Goal: Task Accomplishment & Management: Manage account settings

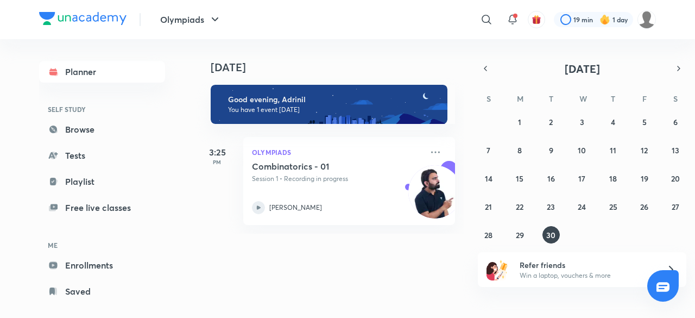
click at [110, 142] on div "Planner SELF STUDY Browse Tests Playlist Free live classes ME Enrollments Saved" at bounding box center [102, 181] width 126 height 241
click at [118, 136] on link "Browse" at bounding box center [102, 129] width 126 height 22
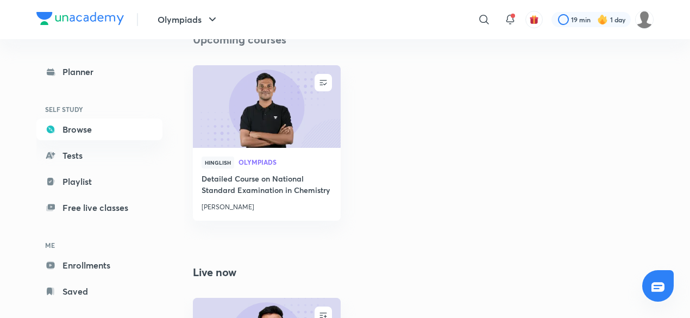
scroll to position [403, 0]
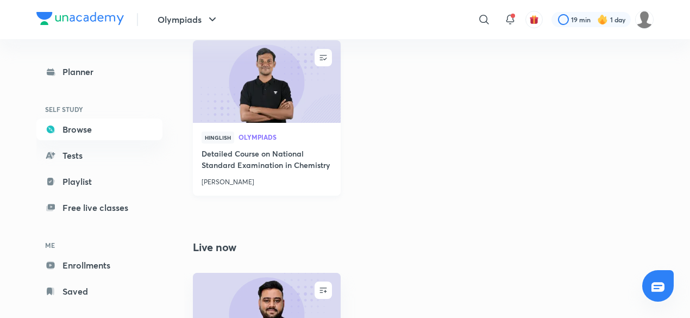
click at [324, 154] on h4 "Detailed Course on National Standard Examination in Chemistry" at bounding box center [266, 160] width 130 height 25
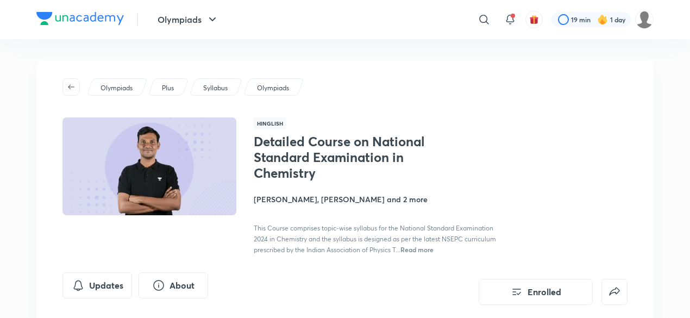
click at [433, 247] on span "Read more" at bounding box center [416, 249] width 33 height 9
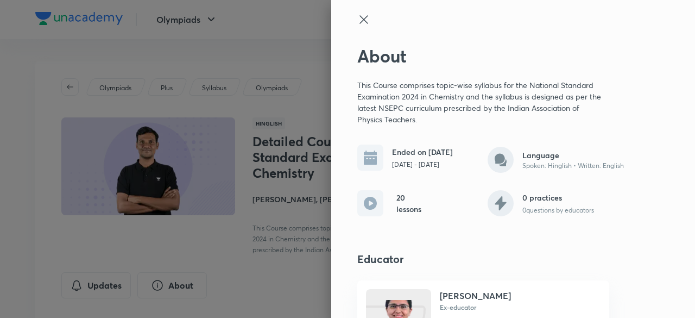
click at [237, 218] on div at bounding box center [347, 159] width 695 height 318
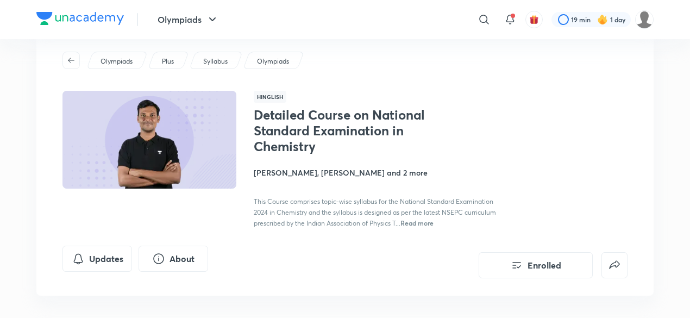
scroll to position [23, 0]
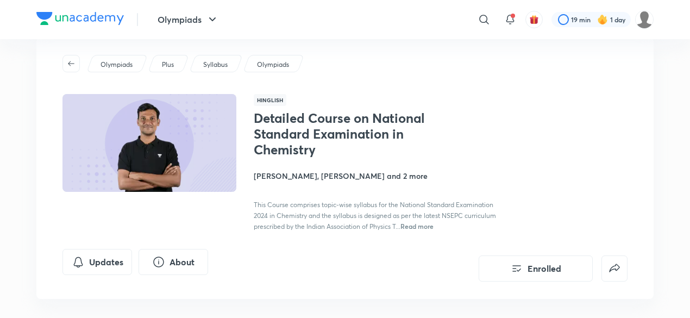
click at [457, 220] on div "This Course comprises topic-wise syllabus for the National Standard Examination…" at bounding box center [375, 215] width 243 height 33
click at [433, 225] on span "Read more" at bounding box center [416, 226] width 33 height 9
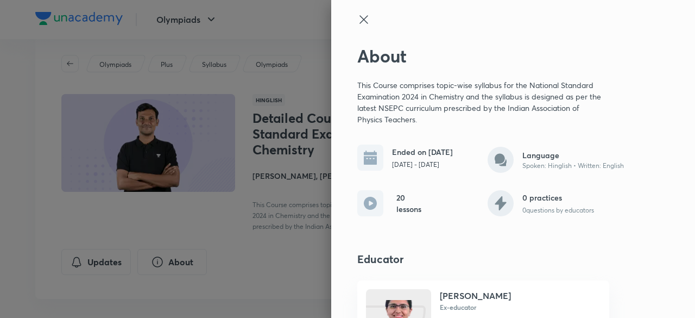
click at [357, 16] on icon at bounding box center [363, 19] width 13 height 13
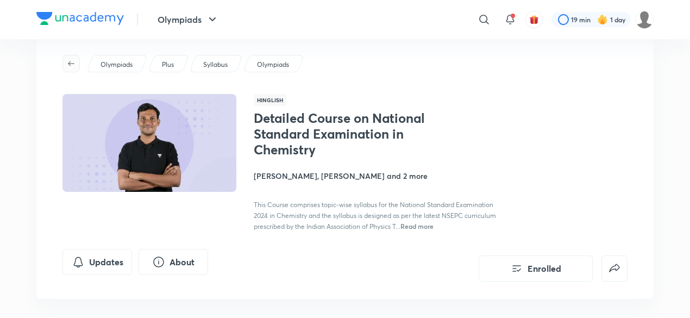
click at [74, 61] on icon "button" at bounding box center [71, 63] width 9 height 9
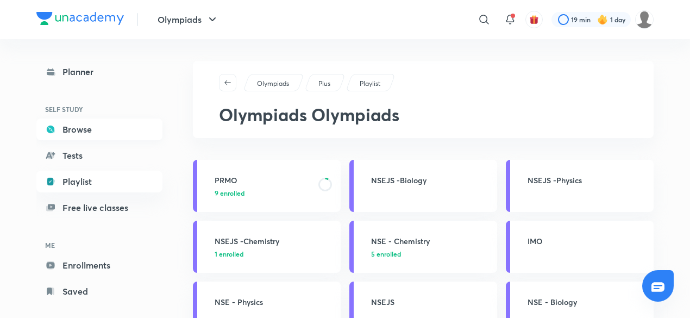
click at [106, 121] on link "Browse" at bounding box center [99, 129] width 126 height 22
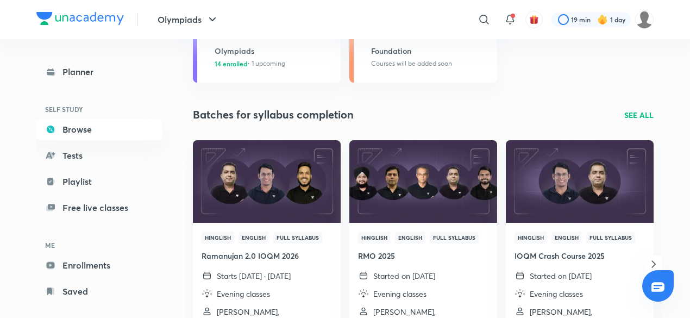
scroll to position [1518, 0]
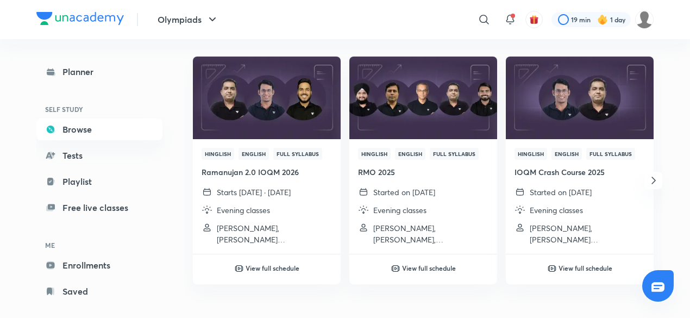
click at [656, 178] on icon "button" at bounding box center [653, 180] width 13 height 13
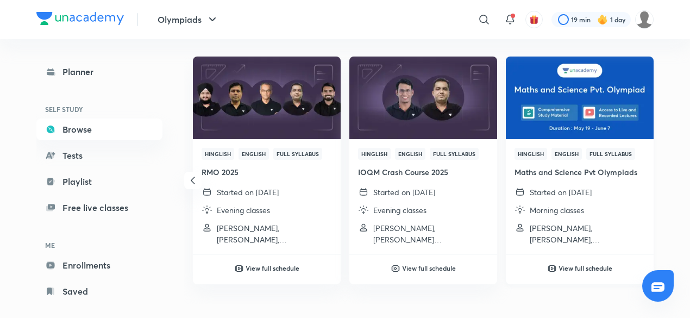
click at [615, 172] on h4 "Maths and Science Pvt Olympiads" at bounding box center [579, 171] width 130 height 11
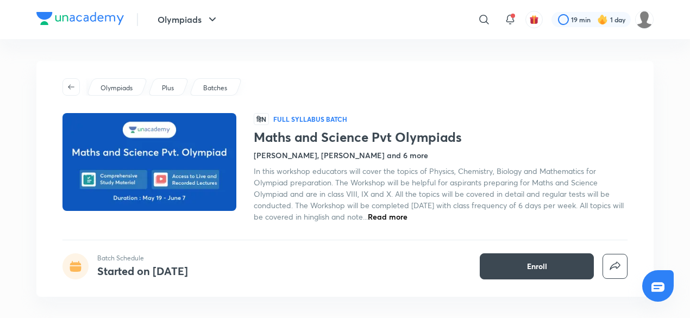
scroll to position [110, 0]
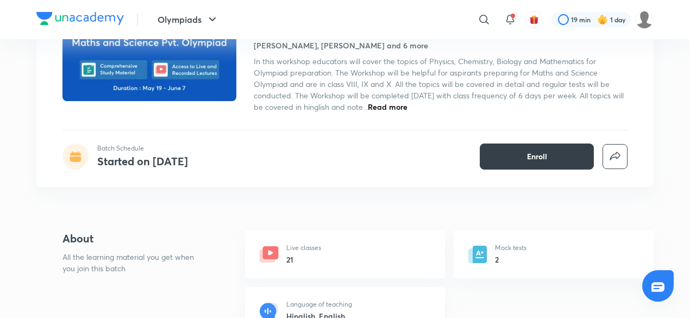
click at [524, 156] on button "Enroll" at bounding box center [537, 156] width 114 height 26
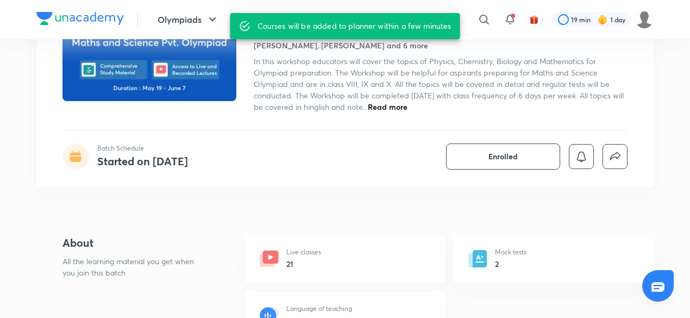
scroll to position [0, 0]
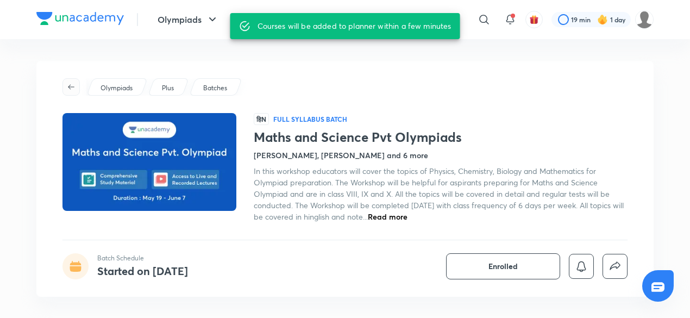
click at [67, 83] on icon "button" at bounding box center [71, 87] width 9 height 9
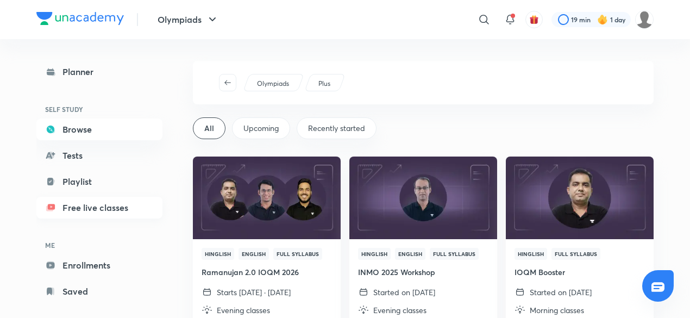
scroll to position [14, 0]
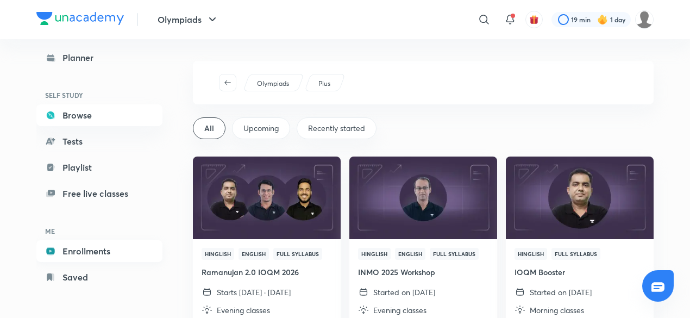
click at [90, 249] on link "Enrollments" at bounding box center [99, 251] width 126 height 22
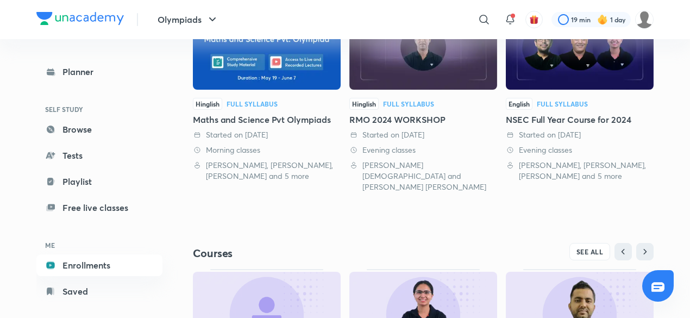
scroll to position [219, 0]
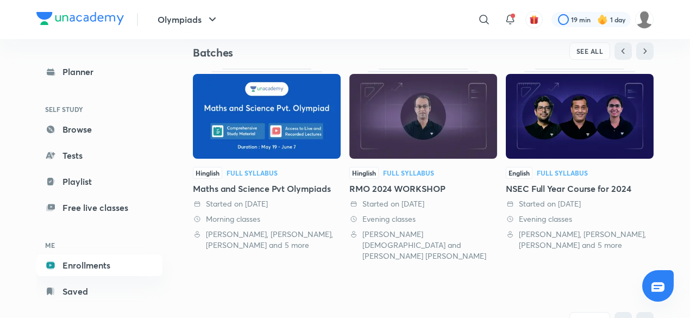
click at [256, 194] on div "Maths and Science Pvt Olympiads" at bounding box center [267, 188] width 148 height 13
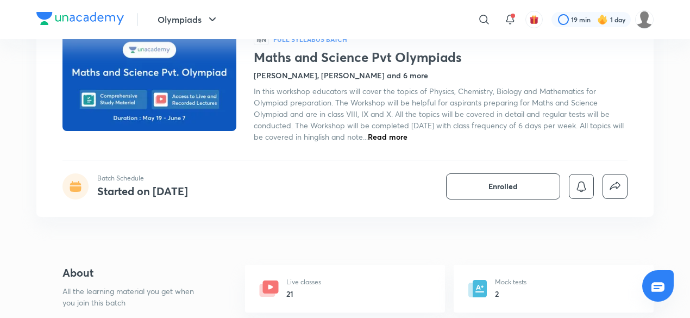
scroll to position [79, 0]
click at [324, 285] on div "Live classes 21" at bounding box center [345, 289] width 200 height 48
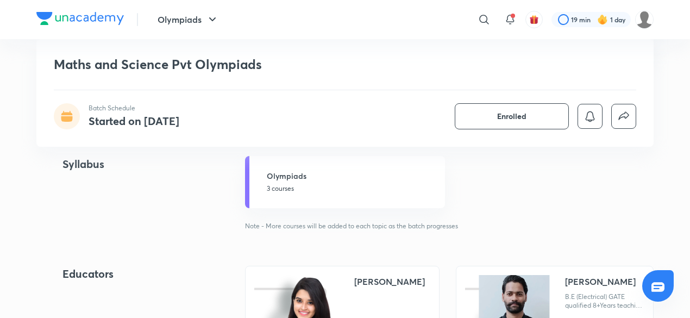
scroll to position [332, 0]
click at [496, 118] on button "Enrolled" at bounding box center [512, 116] width 114 height 26
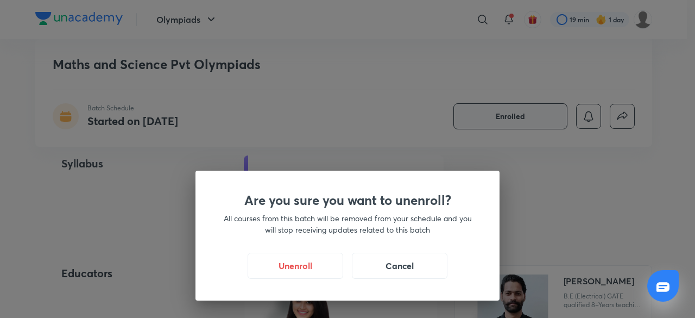
click at [564, 165] on div "Are you sure you want to unenroll? All courses from this batch will be removed …" at bounding box center [347, 159] width 695 height 318
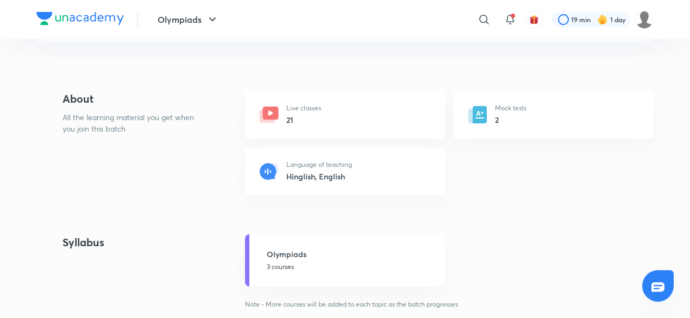
scroll to position [0, 0]
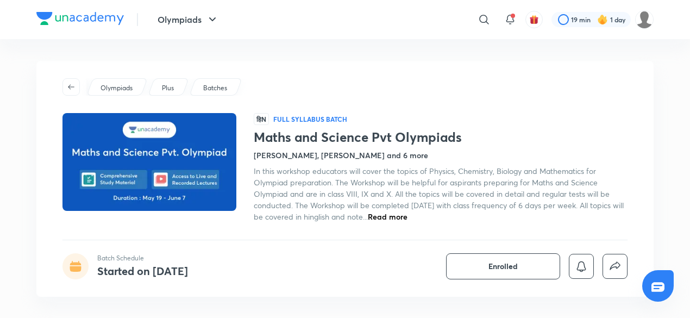
click at [389, 216] on span "Read more" at bounding box center [388, 216] width 40 height 10
click at [68, 89] on icon "button" at bounding box center [71, 87] width 9 height 9
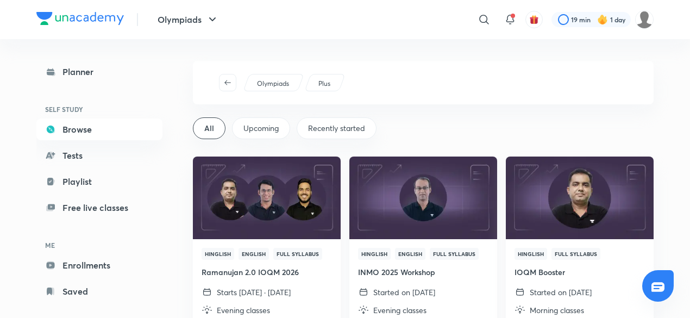
click at [412, 236] on img at bounding box center [423, 197] width 150 height 84
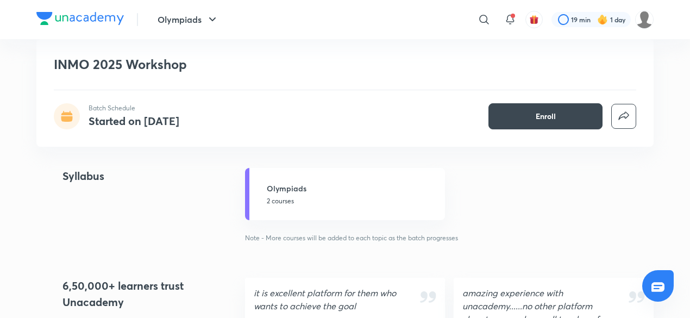
scroll to position [450, 0]
drag, startPoint x: 326, startPoint y: 210, endPoint x: 286, endPoint y: 200, distance: 40.8
click at [286, 200] on p "2 courses" at bounding box center [353, 201] width 172 height 10
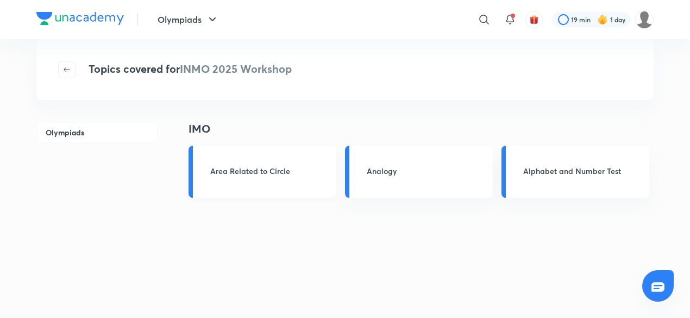
click at [297, 161] on div "Area Related to Circle" at bounding box center [262, 172] width 148 height 52
click at [71, 74] on button "button" at bounding box center [66, 69] width 17 height 17
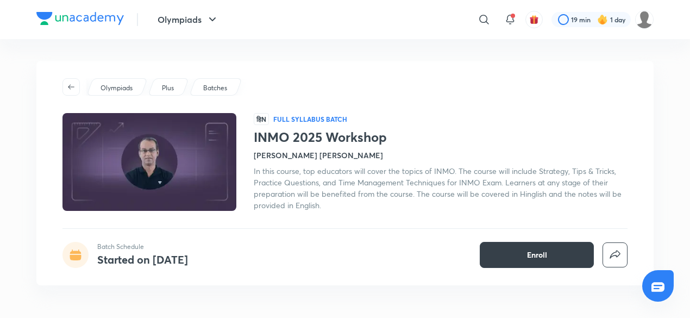
click at [508, 250] on button "Enroll" at bounding box center [537, 255] width 114 height 26
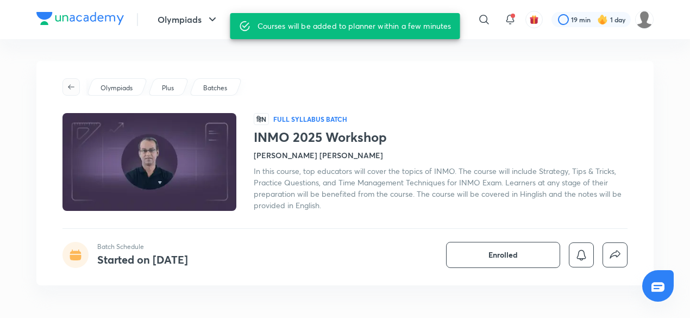
click at [70, 95] on button "button" at bounding box center [70, 86] width 17 height 17
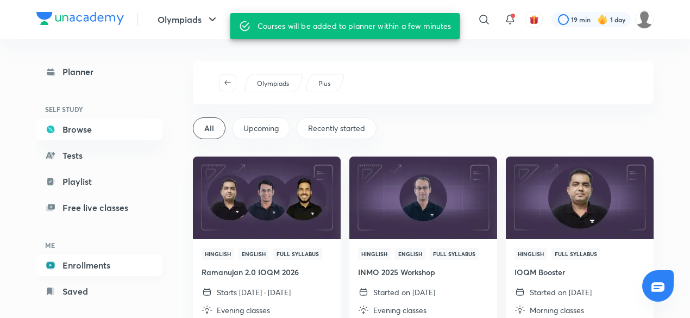
click at [105, 268] on link "Enrollments" at bounding box center [99, 265] width 126 height 22
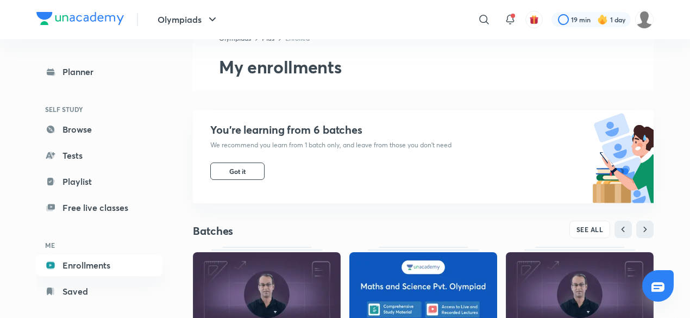
scroll to position [33, 0]
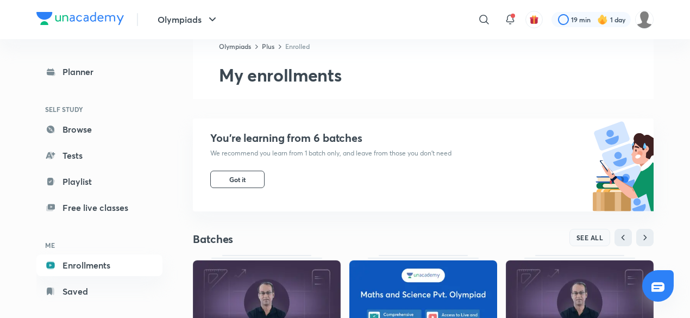
click at [585, 237] on span "SEE ALL" at bounding box center [589, 238] width 27 height 8
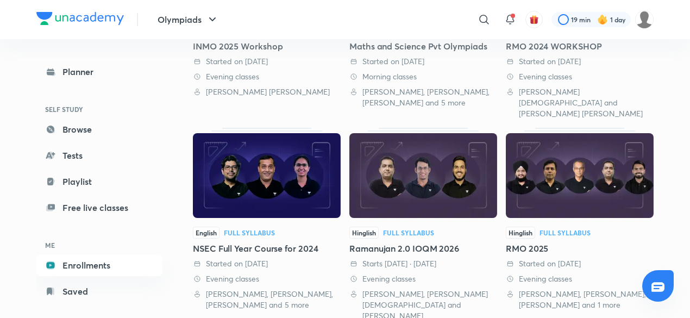
scroll to position [224, 0]
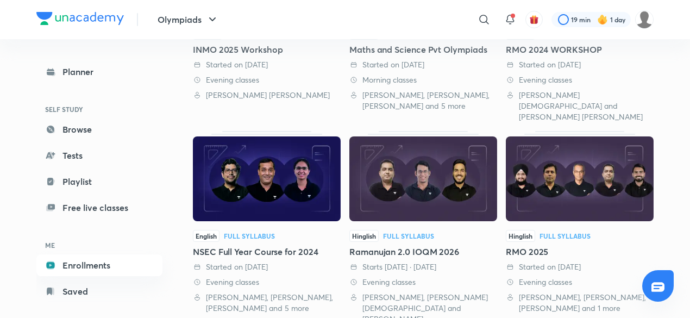
click at [549, 245] on div "RMO 2025" at bounding box center [580, 251] width 148 height 13
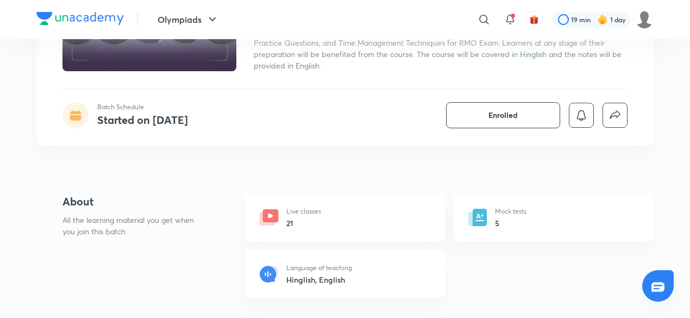
scroll to position [139, 0]
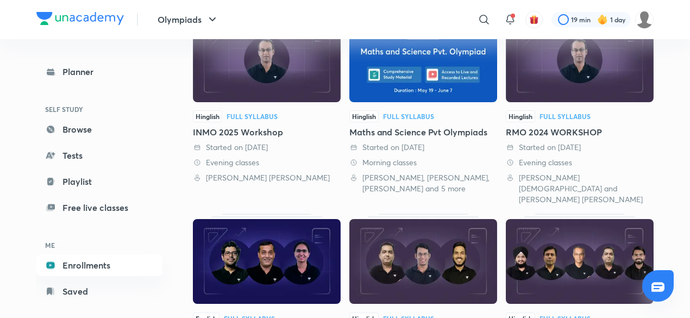
scroll to position [140, 0]
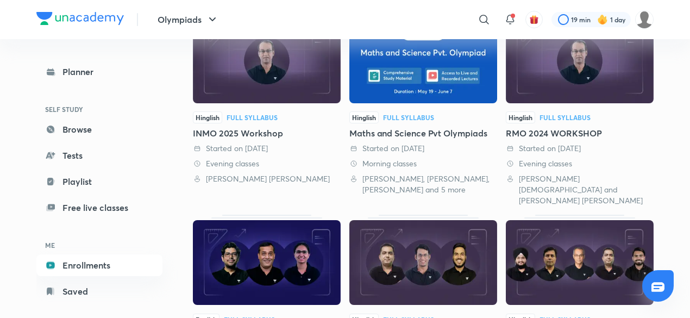
click at [572, 131] on div "RMO 2024 WORKSHOP" at bounding box center [580, 133] width 148 height 13
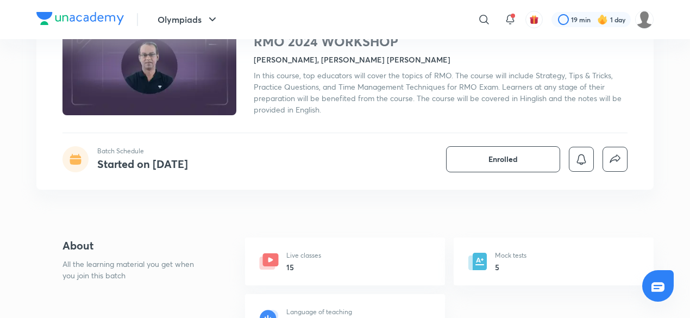
scroll to position [96, 0]
click at [127, 150] on p "Batch Schedule" at bounding box center [142, 151] width 91 height 10
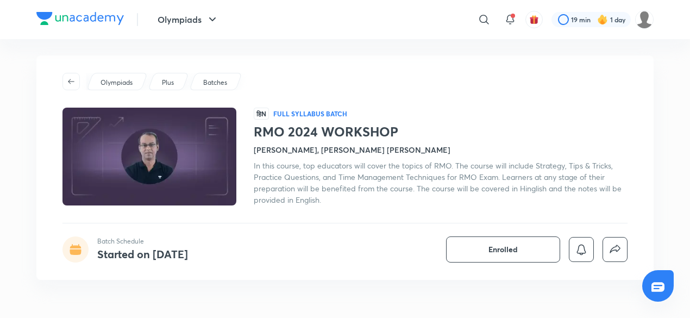
scroll to position [0, 0]
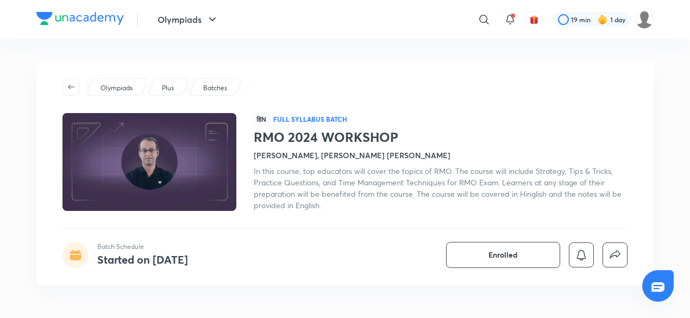
click at [160, 89] on div "Plus" at bounding box center [168, 86] width 41 height 17
click at [194, 90] on div "Batches" at bounding box center [215, 86] width 53 height 17
click at [72, 83] on icon "button" at bounding box center [71, 87] width 9 height 9
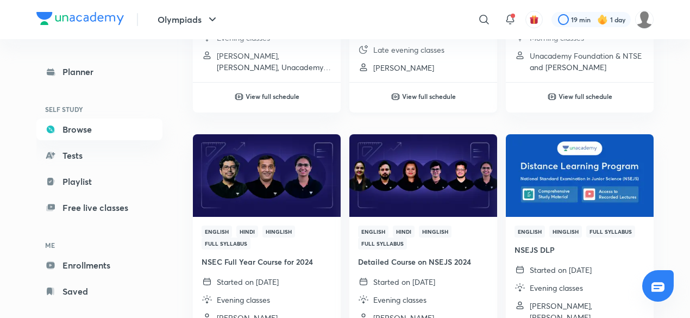
scroll to position [519, 0]
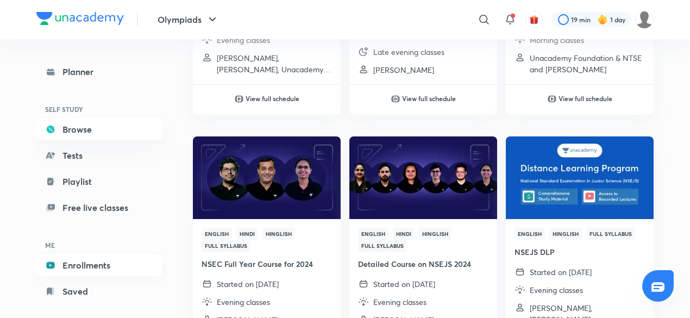
click at [118, 256] on link "Enrollments" at bounding box center [99, 265] width 126 height 22
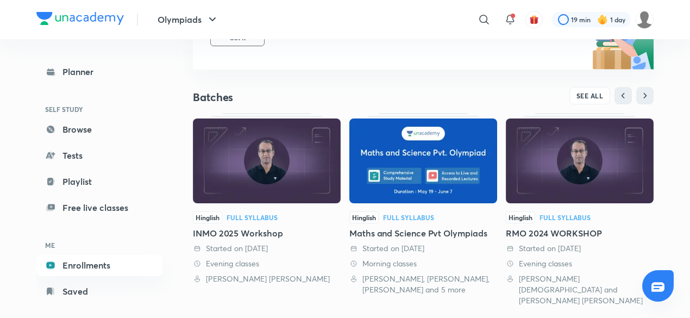
scroll to position [166, 0]
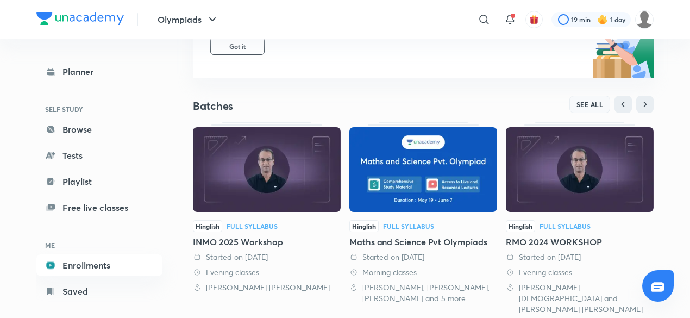
click at [584, 102] on span "SEE ALL" at bounding box center [589, 104] width 27 height 8
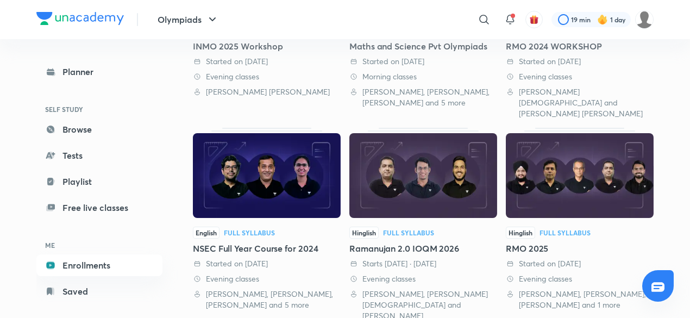
scroll to position [113, 0]
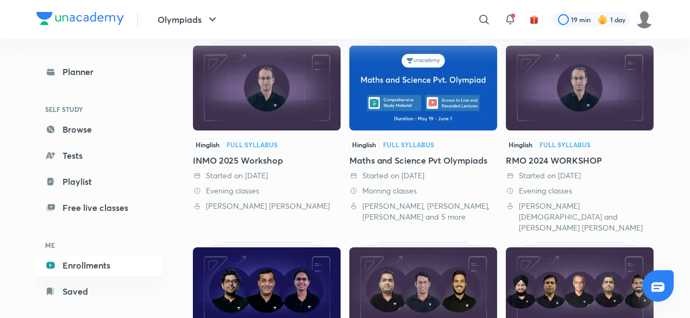
click at [578, 147] on div "Full Syllabus" at bounding box center [564, 144] width 51 height 7
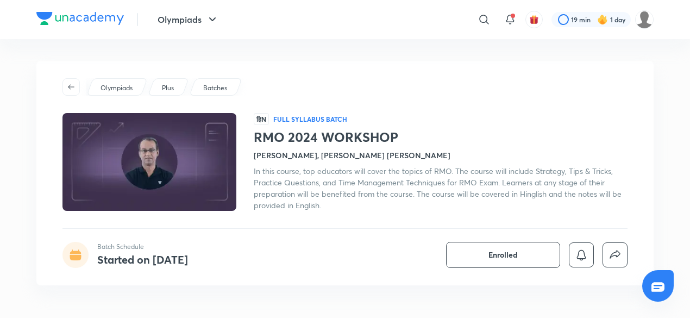
click at [322, 110] on div "Olympiads Plus Batches हिN Full Syllabus Batch RMO 2024 WORKSHOP [PERSON_NAME],…" at bounding box center [344, 173] width 617 height 224
click at [67, 81] on button "button" at bounding box center [70, 86] width 17 height 17
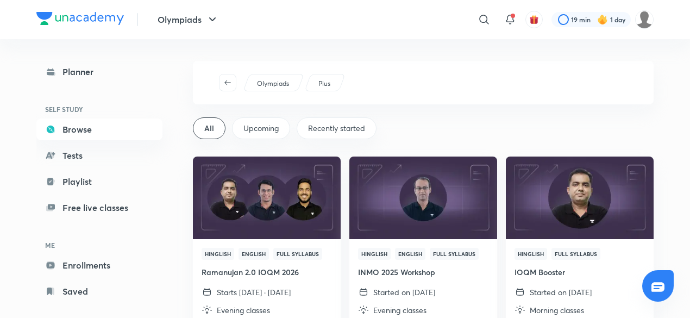
click at [115, 254] on link "Enrollments" at bounding box center [99, 265] width 126 height 22
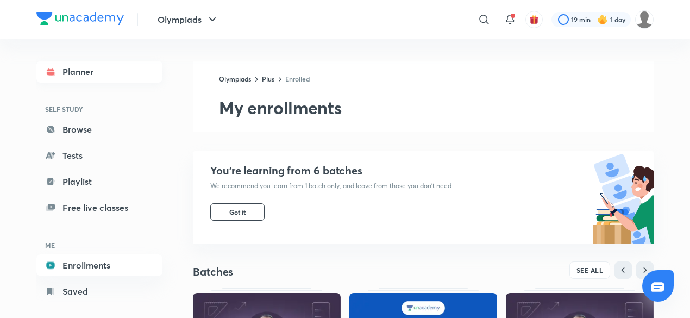
click at [83, 72] on link "Planner" at bounding box center [99, 72] width 126 height 22
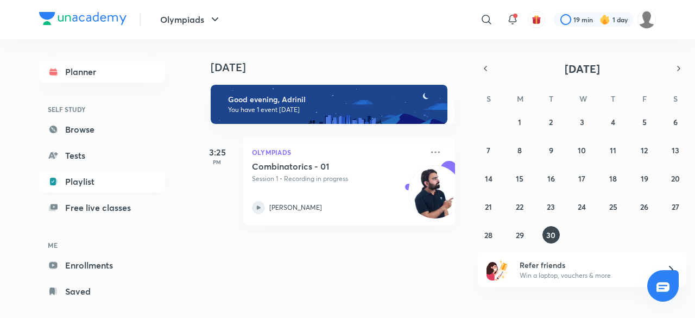
click at [131, 177] on link "Playlist" at bounding box center [102, 182] width 126 height 22
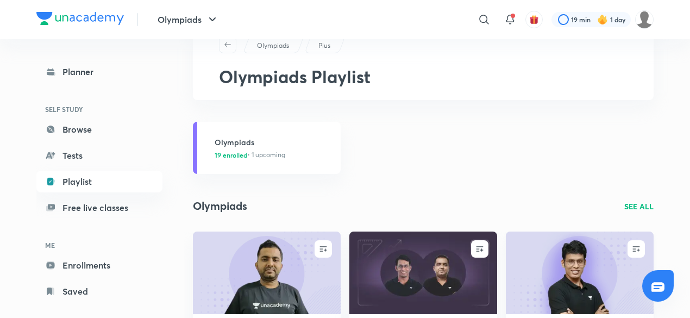
scroll to position [26, 0]
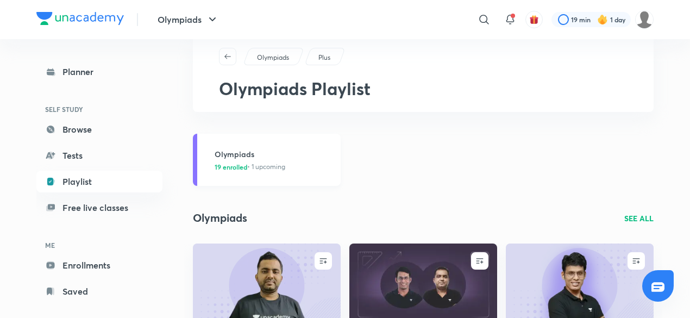
click at [288, 174] on link "Olympiads 19 enrolled • 1 upcoming" at bounding box center [267, 160] width 148 height 52
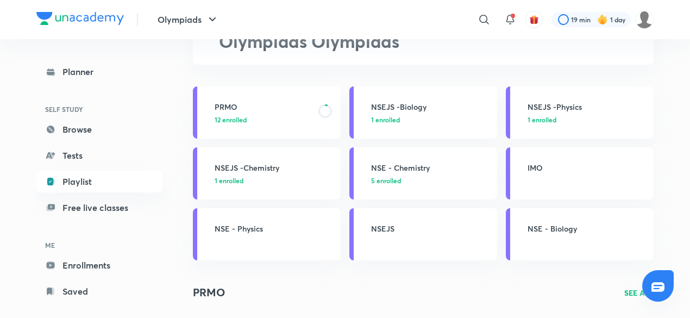
scroll to position [110, 0]
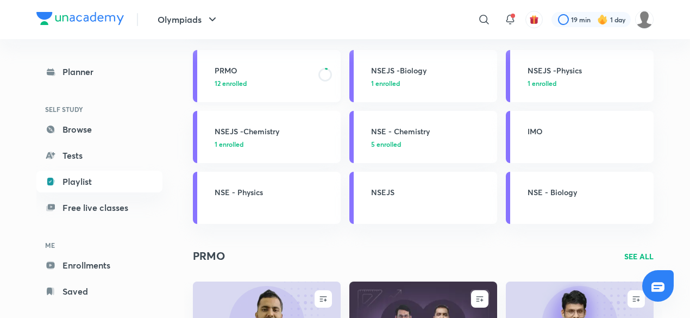
click at [295, 69] on h3 "PRMO" at bounding box center [263, 70] width 97 height 11
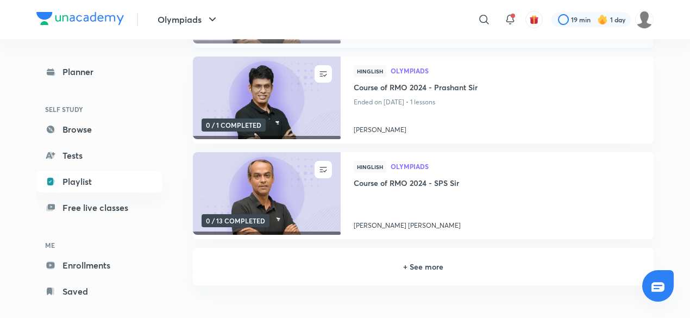
scroll to position [235, 0]
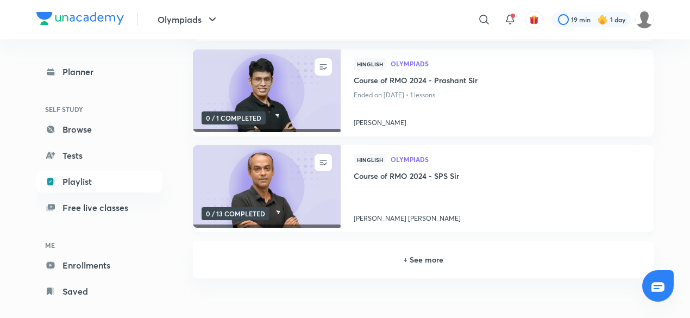
click at [397, 171] on h4 "Course of RMO 2024 - SPS Sir" at bounding box center [497, 177] width 287 height 14
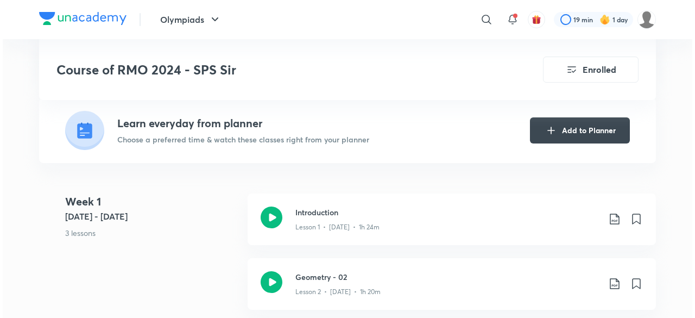
scroll to position [229, 0]
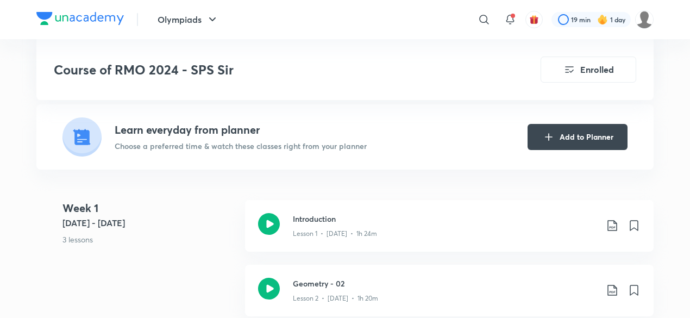
click at [549, 148] on div "Learn everyday from planner Choose a preferred time & watch these classes right…" at bounding box center [344, 136] width 565 height 39
click at [557, 137] on button "Add to Planner" at bounding box center [577, 136] width 100 height 26
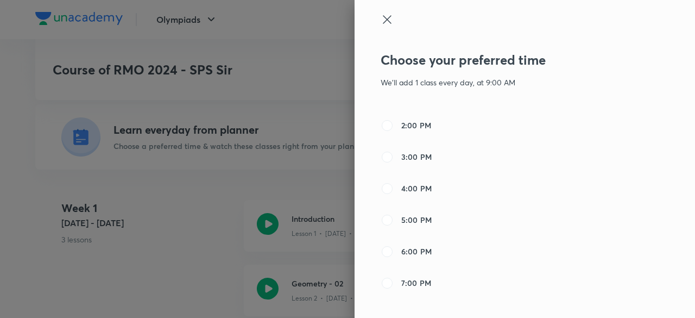
scroll to position [253, 0]
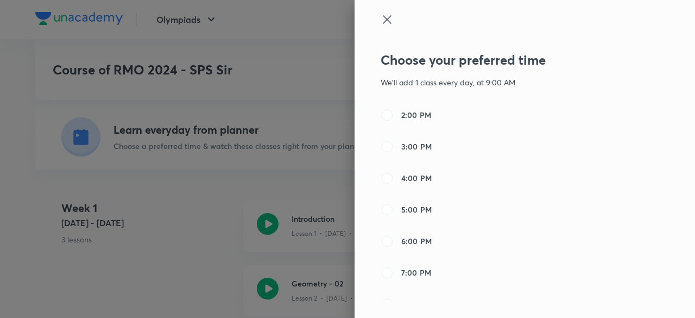
click at [414, 182] on span "4:00 PM" at bounding box center [416, 177] width 30 height 11
click at [394, 182] on input "4:00 PM" at bounding box center [387, 178] width 13 height 13
radio input "false"
radio input "true"
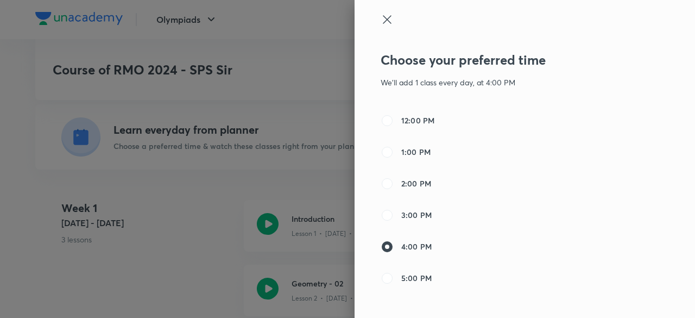
scroll to position [209, 0]
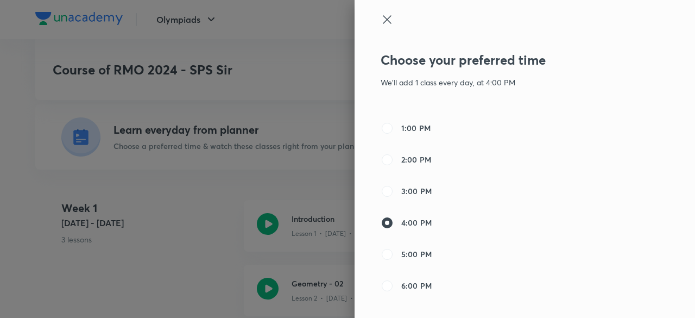
click at [409, 223] on span "4:00 PM" at bounding box center [416, 222] width 30 height 11
click at [394, 223] on input "4:00 PM" at bounding box center [387, 222] width 13 height 13
click at [409, 223] on span "4:00 PM" at bounding box center [416, 222] width 30 height 11
click at [394, 223] on input "4:00 PM" at bounding box center [387, 222] width 13 height 13
click at [409, 223] on span "4:00 PM" at bounding box center [416, 222] width 30 height 11
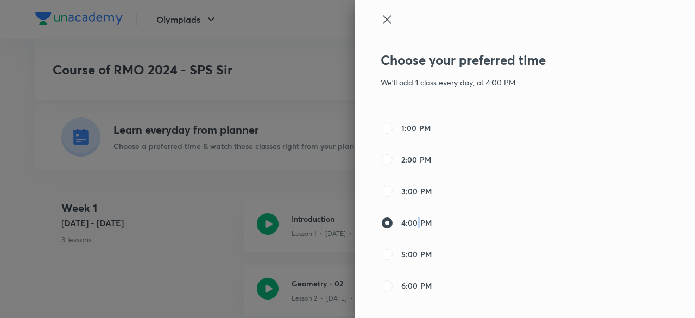
click at [394, 223] on input "4:00 PM" at bounding box center [387, 222] width 13 height 13
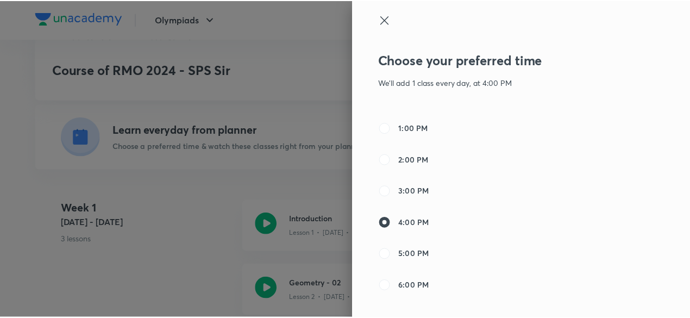
scroll to position [565, 0]
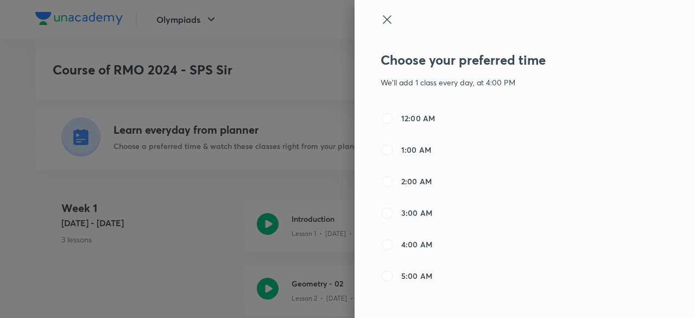
click at [381, 15] on icon at bounding box center [387, 19] width 13 height 13
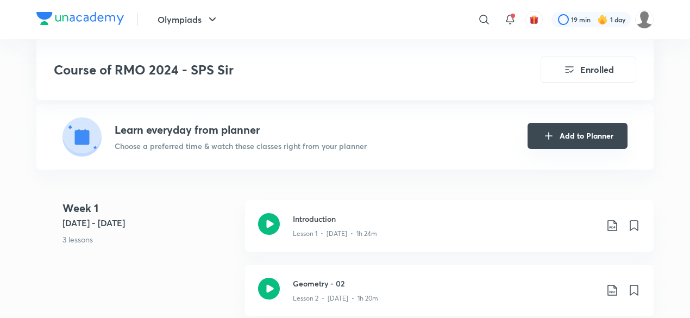
click at [545, 138] on icon "Add to Planner" at bounding box center [548, 135] width 13 height 13
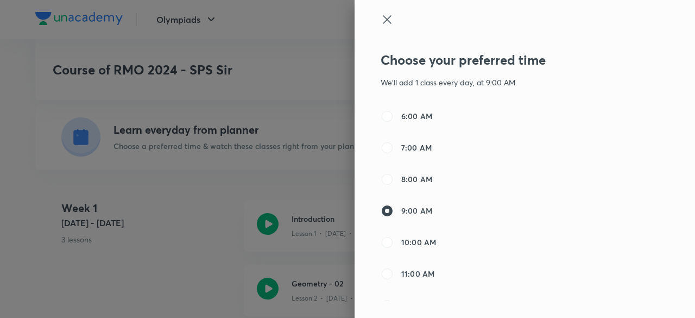
click at [545, 138] on div "6:00 AM 7:00 AM 8:00 AM 9:00 AM 10:00 AM 11:00 AM 12:00 PM 1:00 PM 2:00 PM 3:00…" at bounding box center [494, 205] width 226 height 191
click at [383, 21] on icon at bounding box center [387, 19] width 8 height 8
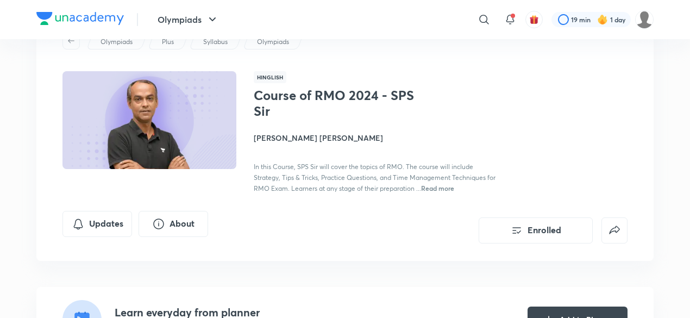
scroll to position [0, 0]
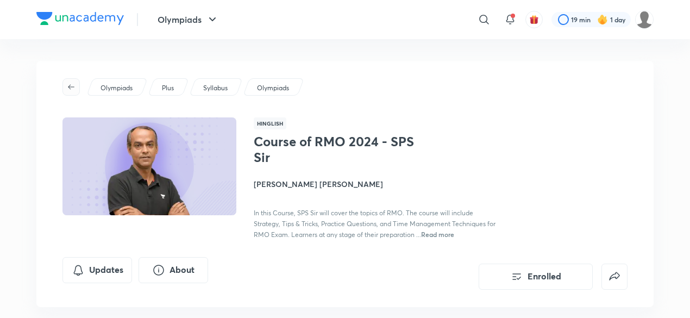
click at [67, 89] on icon "button" at bounding box center [71, 87] width 9 height 9
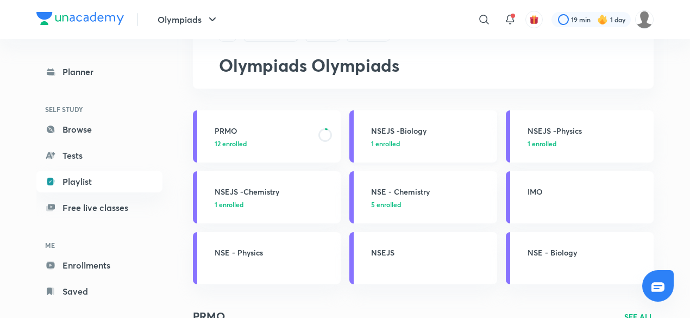
scroll to position [49, 0]
click at [325, 137] on icon at bounding box center [325, 136] width 14 height 14
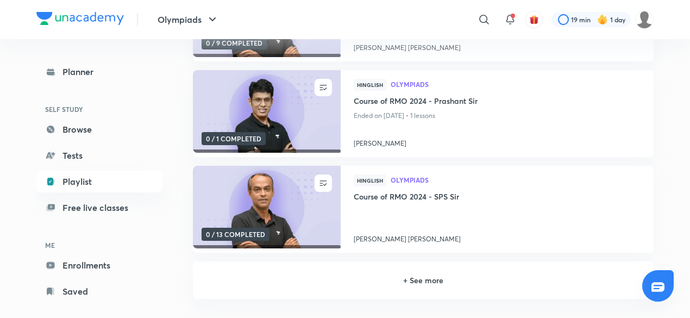
scroll to position [216, 0]
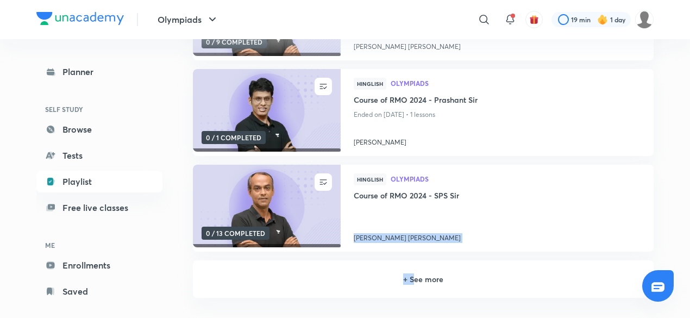
drag, startPoint x: 453, startPoint y: 208, endPoint x: 415, endPoint y: 282, distance: 83.3
click at [415, 282] on div "My enrolled courses UNENROLL 0 / 9 COMPLETED Hinglish Olympiads Course of INMO …" at bounding box center [423, 121] width 461 height 354
click at [415, 282] on h6 "+ See more" at bounding box center [423, 278] width 434 height 11
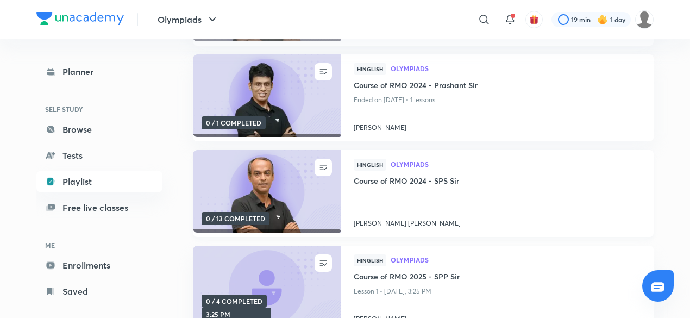
scroll to position [232, 0]
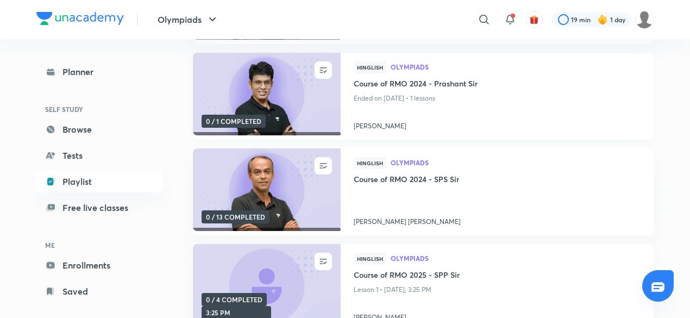
click at [422, 89] on h4 "Course of RMO 2024 - Prashant Sir" at bounding box center [497, 85] width 287 height 14
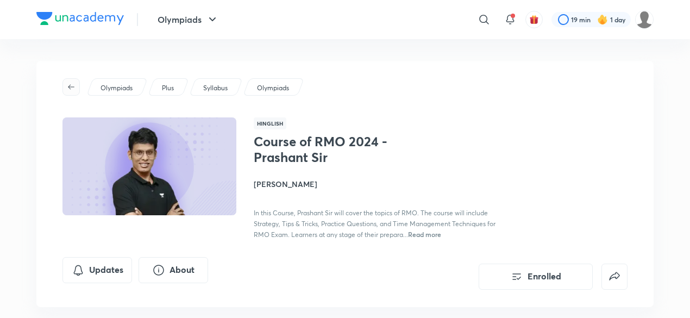
click at [72, 82] on button "button" at bounding box center [70, 86] width 17 height 17
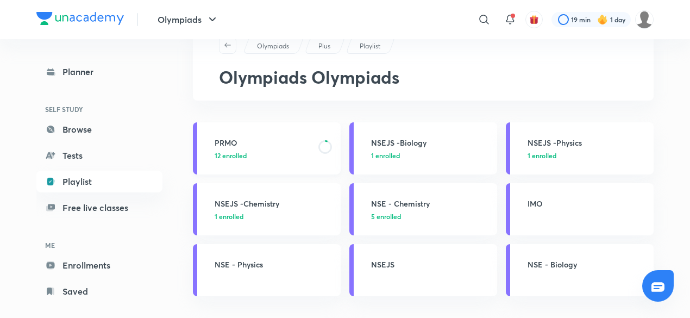
scroll to position [38, 0]
click at [408, 208] on div "NSE - Chemistry 5 enrolled" at bounding box center [430, 208] width 119 height 23
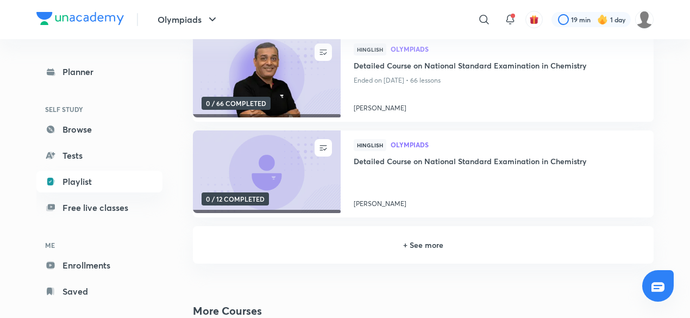
scroll to position [253, 0]
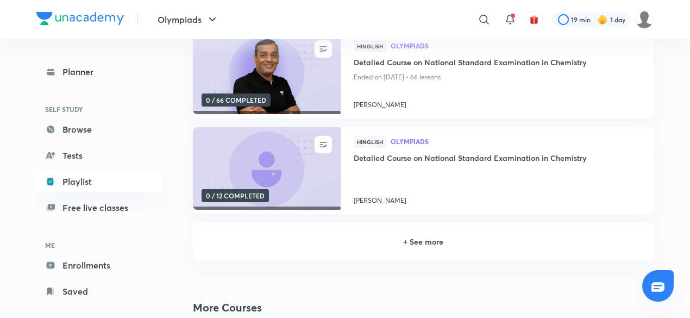
click at [471, 240] on h6 "+ See more" at bounding box center [423, 241] width 434 height 11
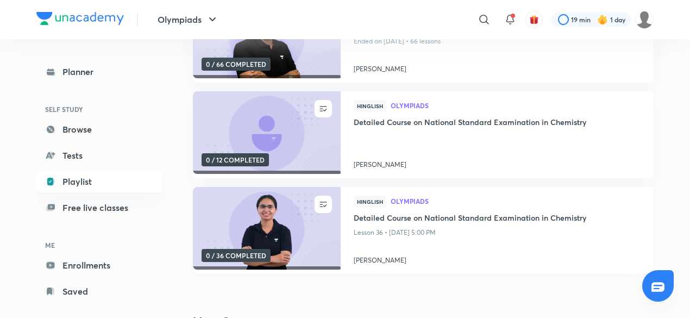
scroll to position [278, 0]
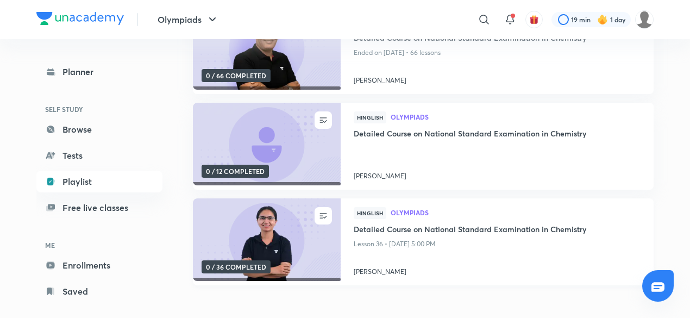
click at [458, 226] on h4 "Detailed Course on National Standard Examination in Chemistry" at bounding box center [497, 230] width 287 height 14
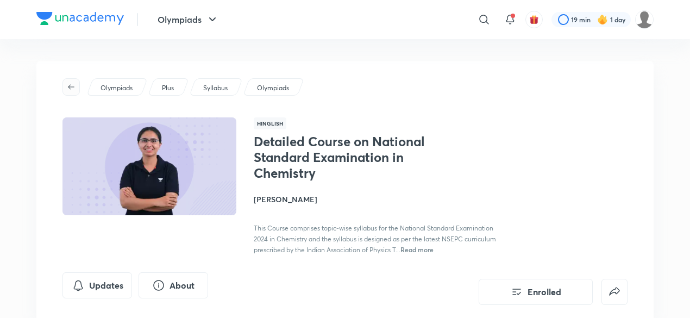
click at [70, 83] on icon "button" at bounding box center [71, 87] width 9 height 9
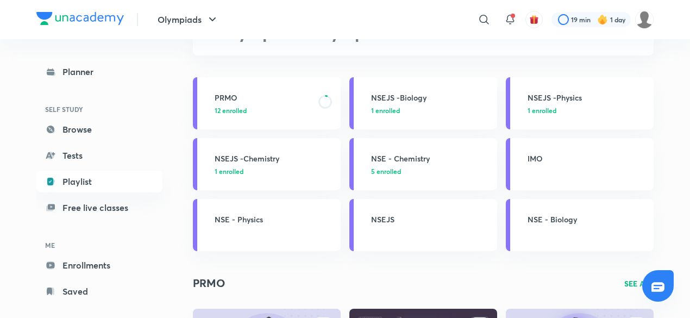
scroll to position [83, 0]
click at [402, 168] on p "5 enrolled" at bounding box center [430, 171] width 119 height 10
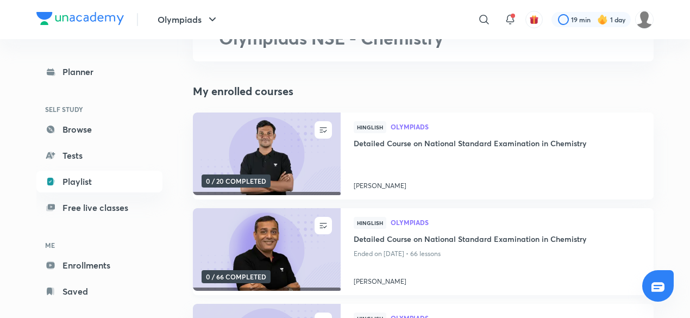
scroll to position [77, 0]
click at [407, 244] on h4 "Detailed Course on National Standard Examination in Chemistry" at bounding box center [497, 239] width 287 height 14
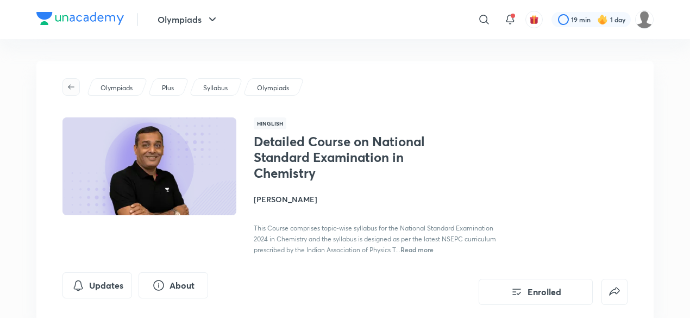
click at [73, 85] on icon "button" at bounding box center [71, 87] width 9 height 9
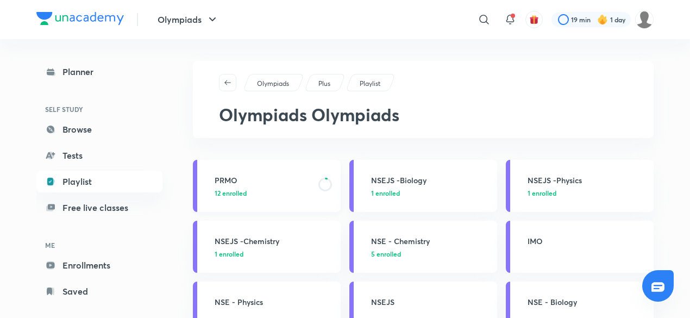
click at [292, 171] on link "PRMO 12 enrolled" at bounding box center [267, 186] width 148 height 52
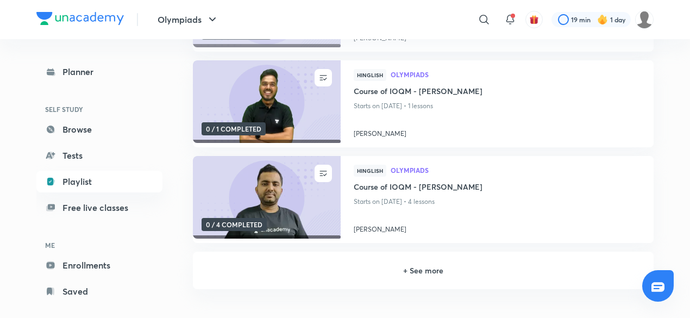
scroll to position [512, 0]
click at [417, 267] on h6 "+ See more" at bounding box center [423, 269] width 434 height 11
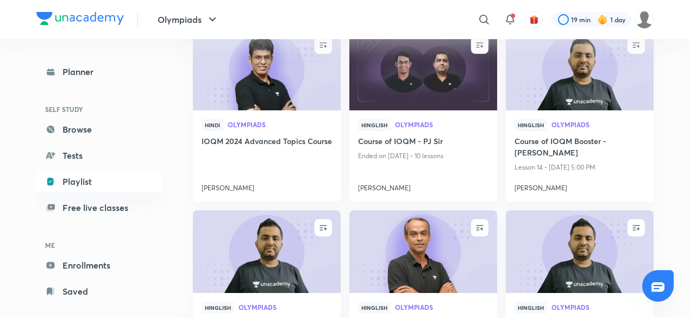
scroll to position [1032, 0]
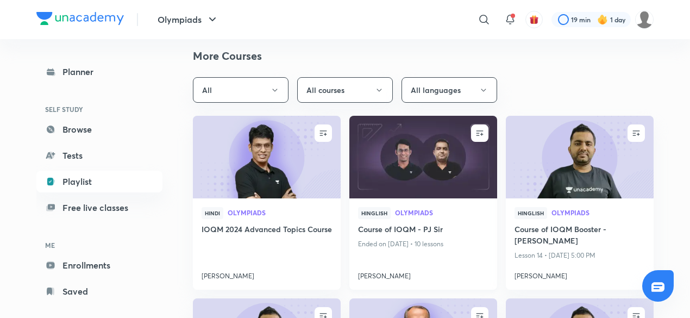
click at [421, 216] on link "Olympiads" at bounding box center [441, 213] width 93 height 8
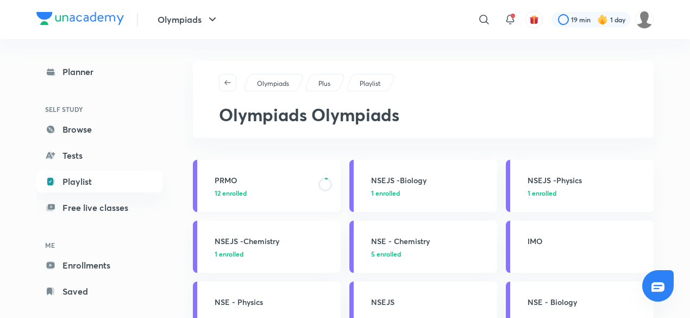
click at [277, 169] on link "PRMO 12 enrolled" at bounding box center [267, 186] width 148 height 52
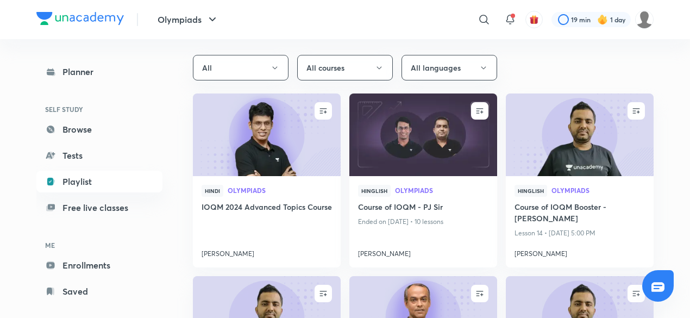
scroll to position [1035, 0]
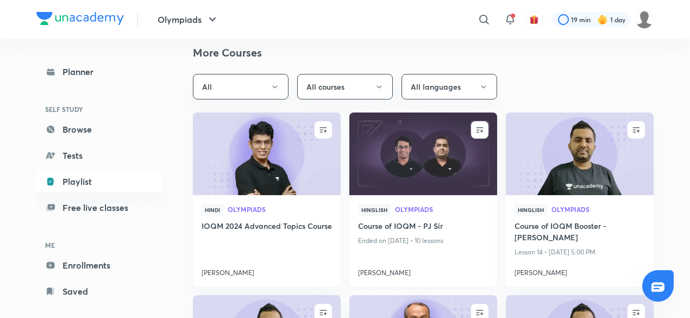
click at [405, 223] on h4 "Course of IOQM - PJ Sir" at bounding box center [423, 227] width 130 height 14
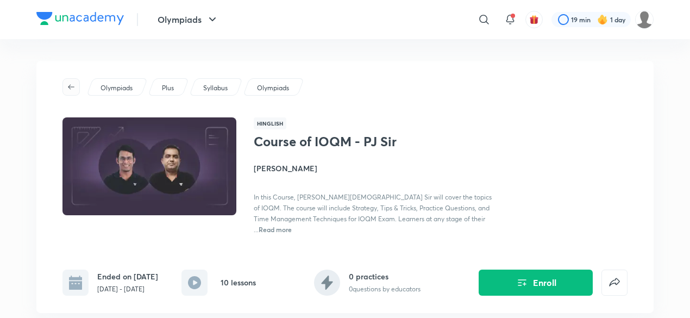
click at [74, 79] on button "button" at bounding box center [70, 86] width 17 height 17
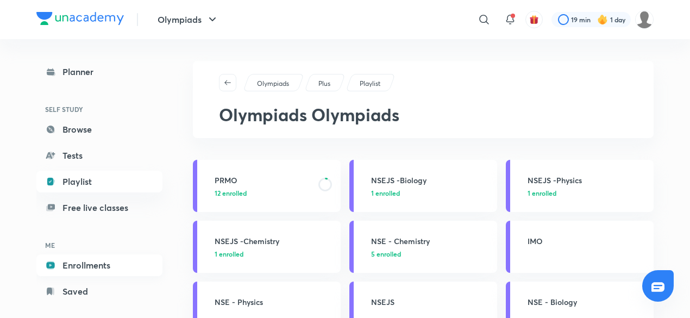
click at [104, 265] on link "Enrollments" at bounding box center [99, 265] width 126 height 22
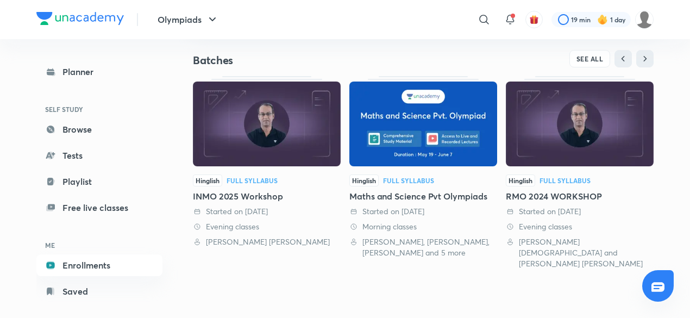
scroll to position [223, 0]
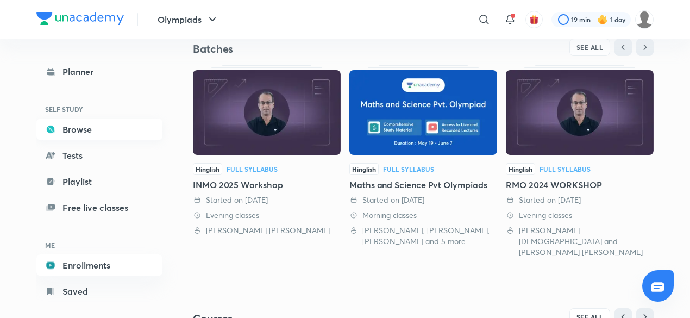
click at [69, 125] on link "Browse" at bounding box center [99, 129] width 126 height 22
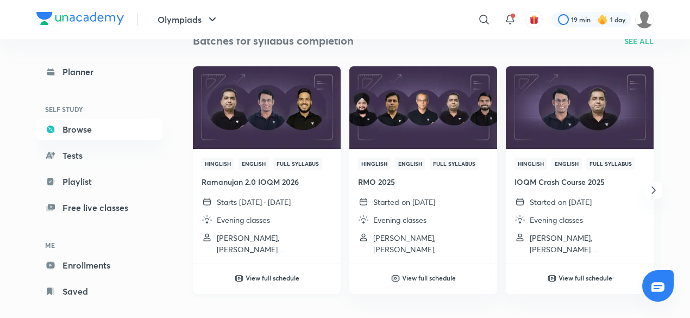
scroll to position [131, 0]
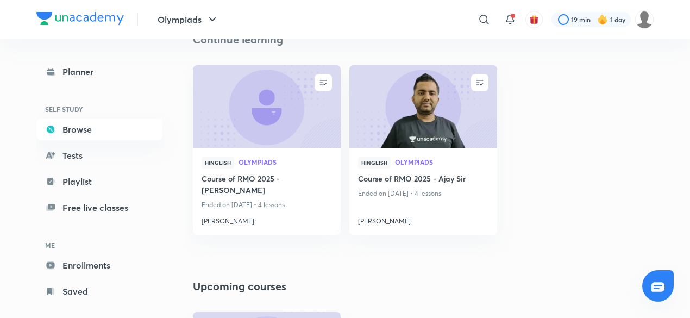
click at [276, 180] on h4 "Course of RMO 2025 - [PERSON_NAME]" at bounding box center [266, 185] width 130 height 25
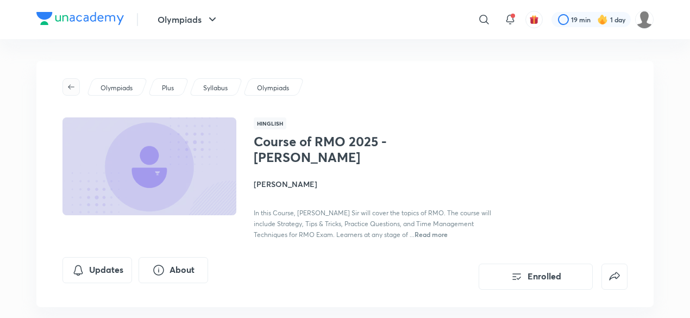
click at [64, 85] on span "button" at bounding box center [71, 87] width 16 height 9
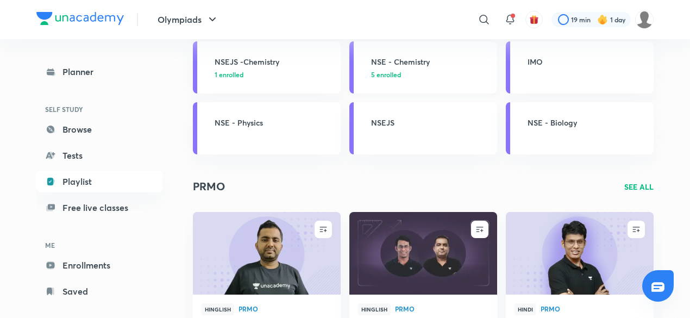
scroll to position [192, 0]
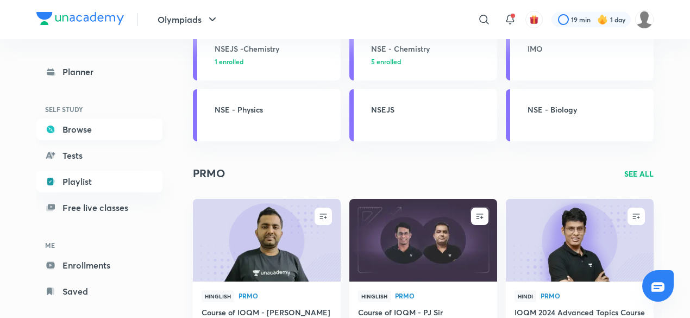
click at [78, 132] on link "Browse" at bounding box center [99, 129] width 126 height 22
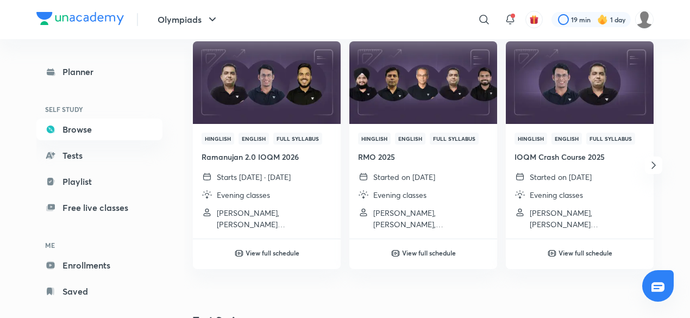
scroll to position [1288, 0]
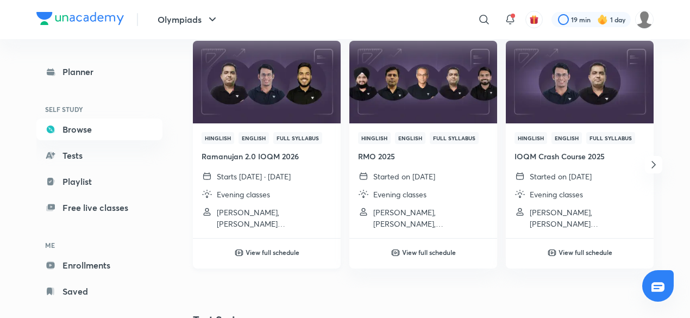
click at [283, 162] on div "Hinglish English Full Syllabus Ramanujan 2.0 IOQM 2026 Starts [DATE] · [DATE] E…" at bounding box center [267, 180] width 148 height 115
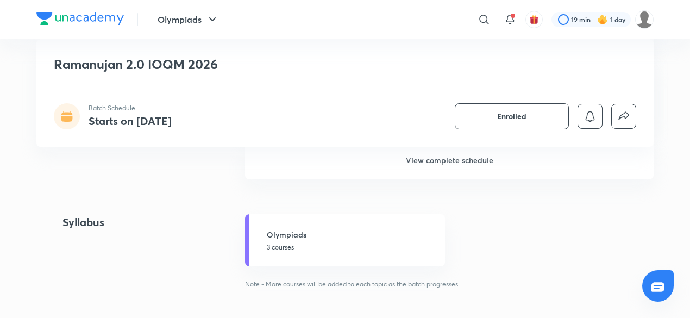
scroll to position [755, 0]
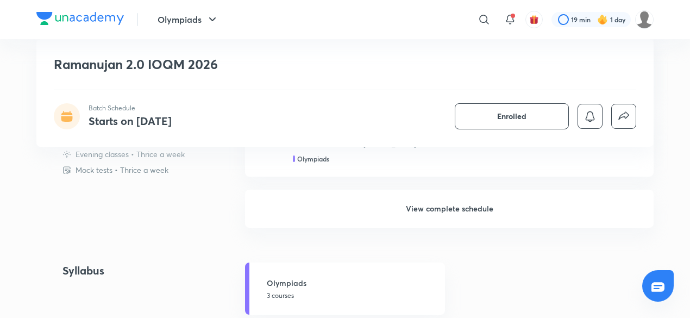
click at [461, 215] on h6 "View complete schedule" at bounding box center [449, 209] width 408 height 38
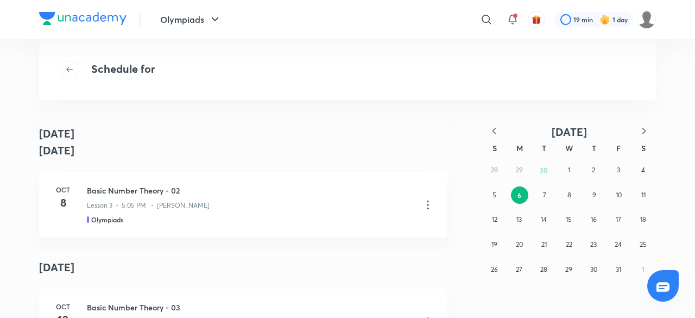
scroll to position [508, 0]
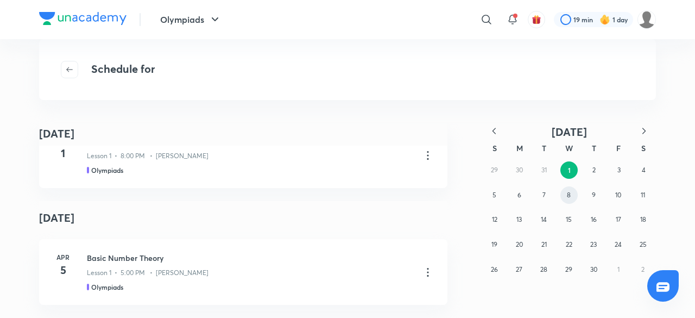
click at [567, 195] on abbr "8" at bounding box center [569, 195] width 4 height 8
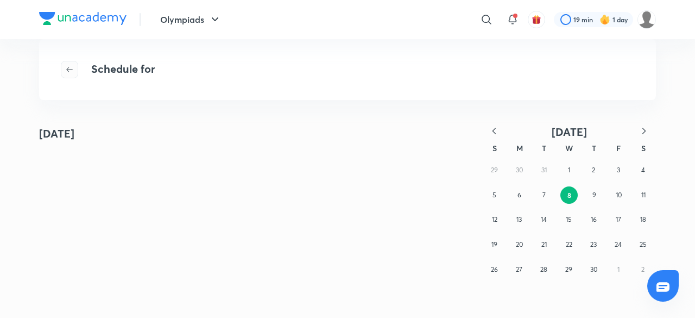
click at [72, 66] on icon "button" at bounding box center [69, 69] width 9 height 9
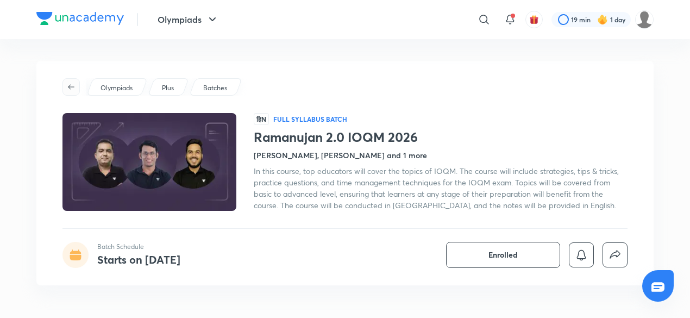
click at [72, 86] on icon "button" at bounding box center [71, 86] width 7 height 5
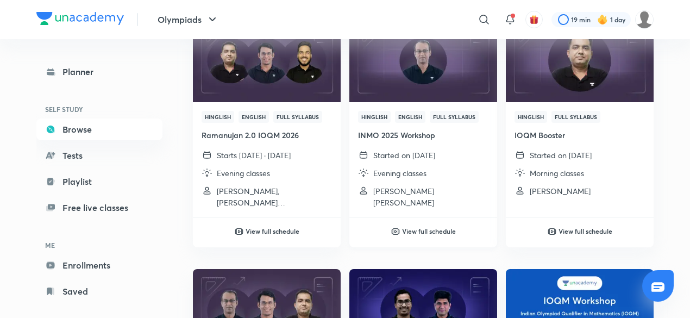
scroll to position [138, 0]
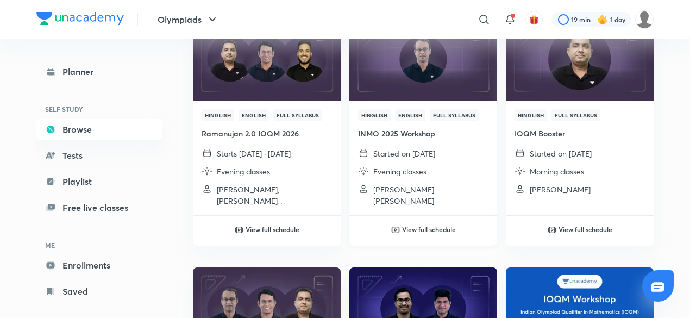
click at [422, 228] on h6 "View full schedule" at bounding box center [429, 229] width 54 height 10
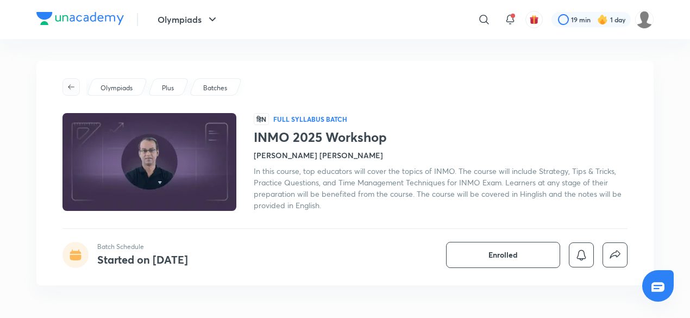
click at [71, 83] on icon "button" at bounding box center [71, 87] width 9 height 9
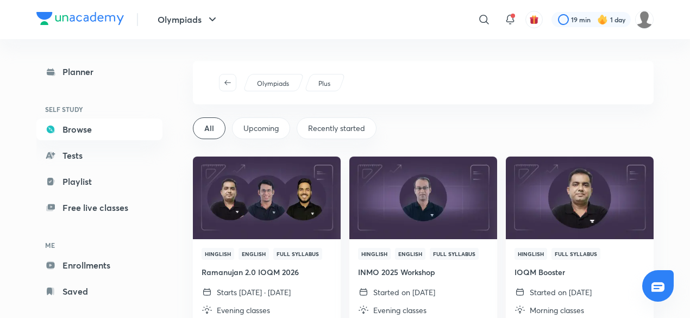
click at [126, 168] on div "Planner SELF STUDY Browse Tests Playlist Free live classes ME Enrollments Saved" at bounding box center [99, 181] width 126 height 241
click at [125, 175] on link "Playlist" at bounding box center [99, 182] width 126 height 22
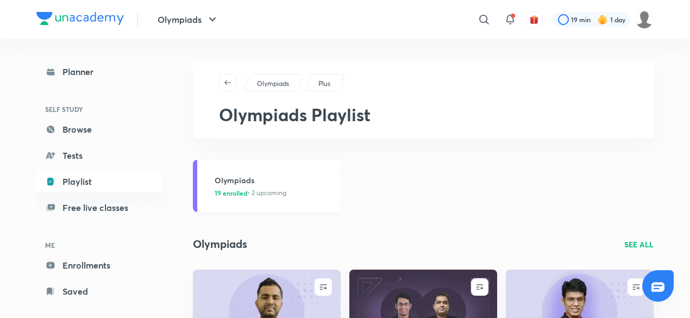
click at [299, 186] on div "Olympiads 19 enrolled • 2 upcoming" at bounding box center [274, 185] width 119 height 23
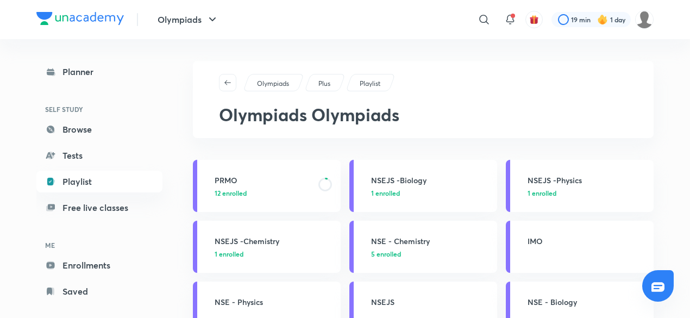
click at [299, 186] on div "PRMO 12 enrolled" at bounding box center [274, 185] width 119 height 23
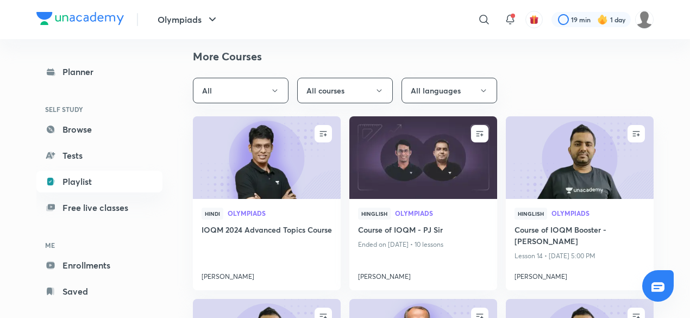
scroll to position [1030, 0]
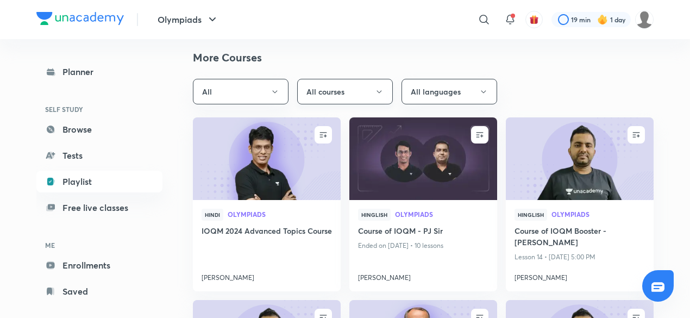
click at [362, 87] on button "All courses" at bounding box center [345, 92] width 96 height 26
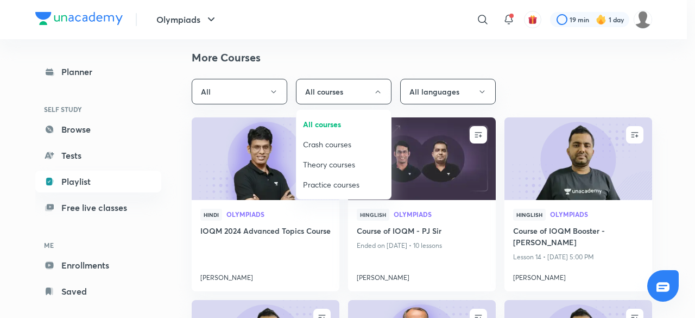
click at [546, 89] on div at bounding box center [347, 159] width 695 height 318
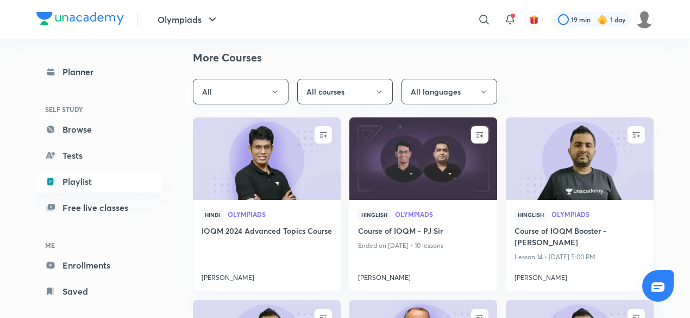
click at [276, 90] on icon "button" at bounding box center [274, 91] width 9 height 9
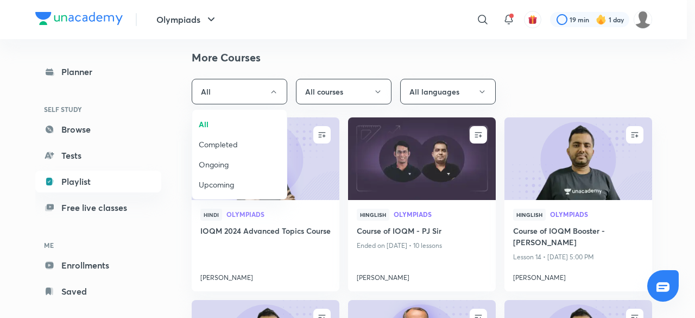
click at [244, 148] on span "Completed" at bounding box center [239, 143] width 81 height 11
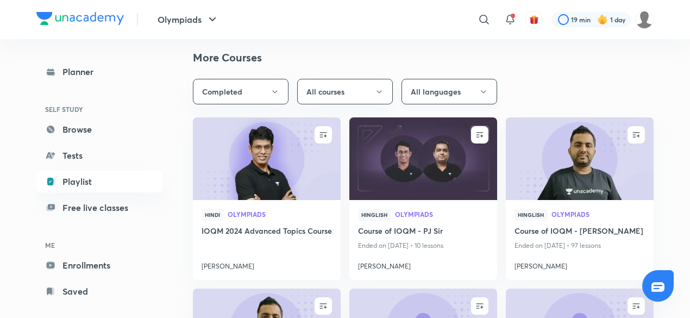
click at [419, 94] on button "All languages" at bounding box center [449, 92] width 96 height 26
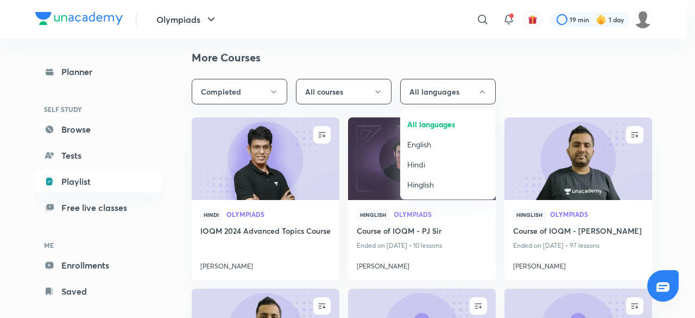
click at [427, 182] on span "Hinglish" at bounding box center [447, 184] width 81 height 11
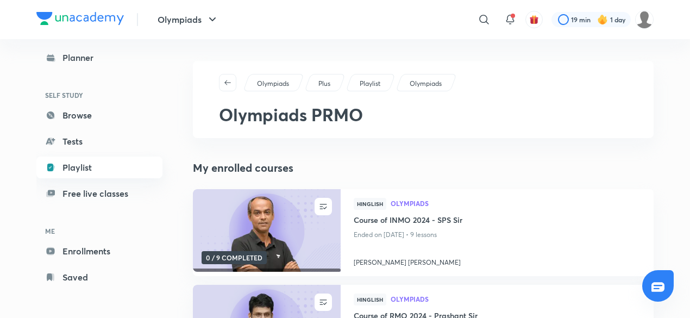
scroll to position [0, 0]
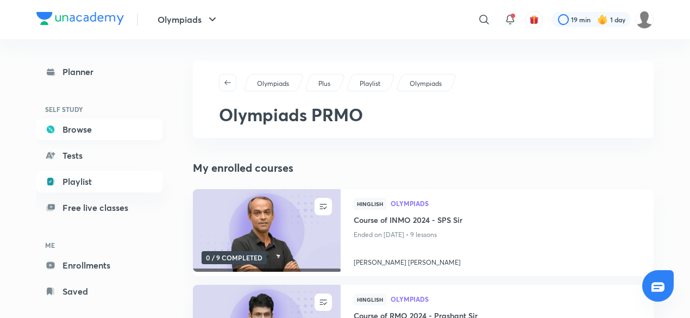
click at [80, 138] on link "Browse" at bounding box center [99, 129] width 126 height 22
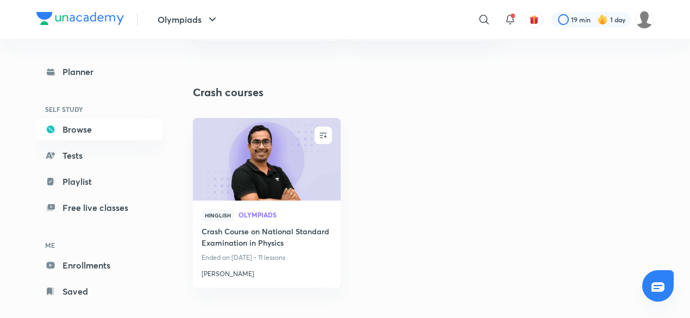
scroll to position [1955, 0]
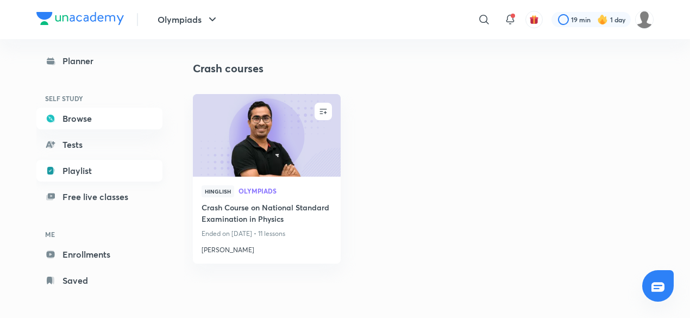
click at [74, 169] on link "Playlist" at bounding box center [99, 171] width 126 height 22
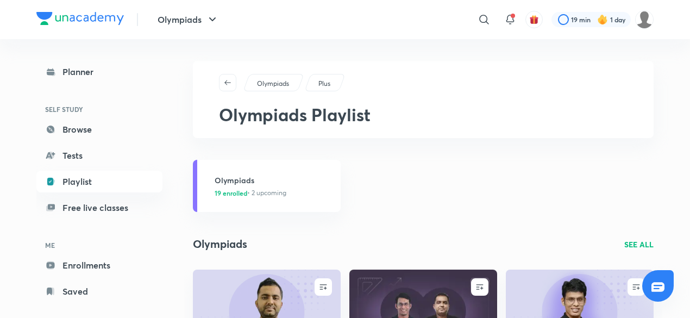
scroll to position [149, 0]
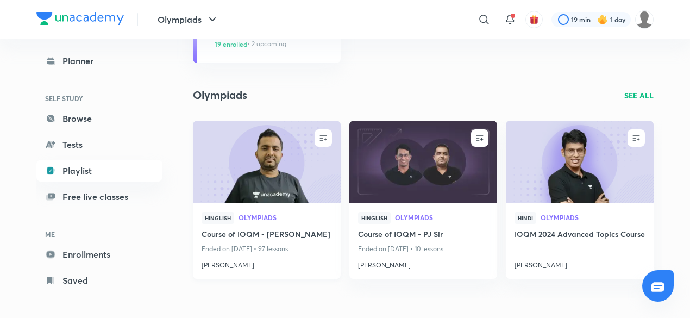
click at [223, 237] on h4 "Course of IOQM - [PERSON_NAME]" at bounding box center [266, 235] width 130 height 14
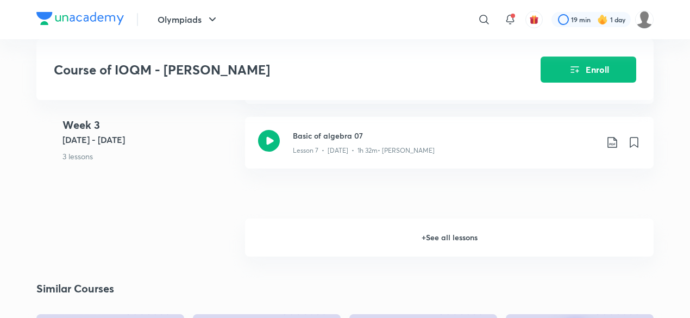
scroll to position [757, 0]
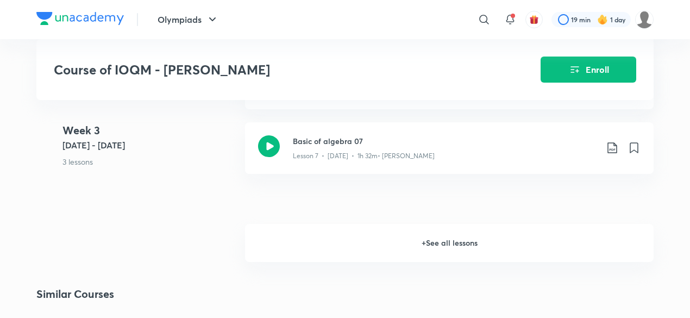
click at [421, 250] on h6 "+ See all lessons" at bounding box center [449, 243] width 408 height 38
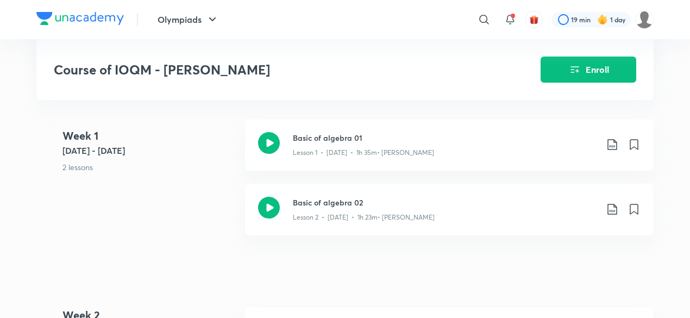
scroll to position [0, 0]
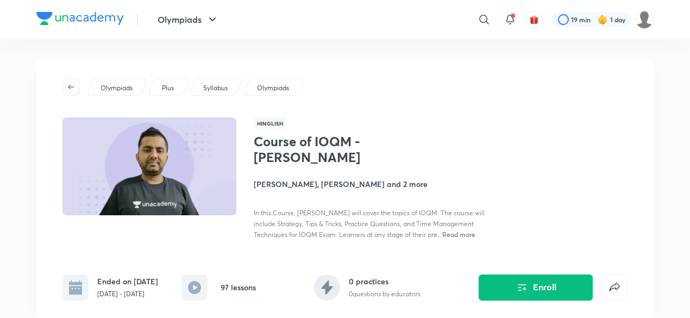
click at [71, 91] on icon "button" at bounding box center [71, 87] width 9 height 9
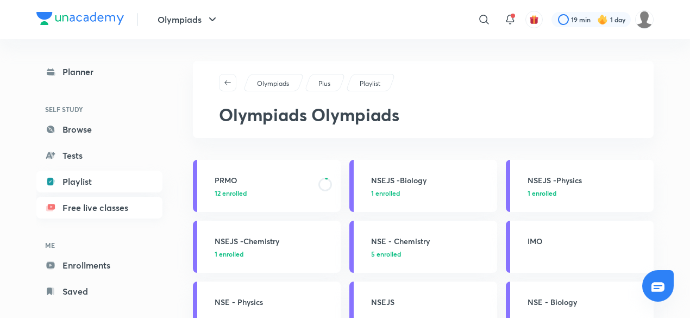
click at [103, 204] on link "Free live classes" at bounding box center [99, 208] width 126 height 22
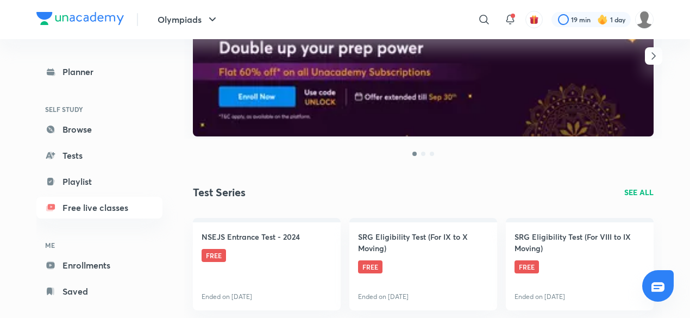
scroll to position [205, 0]
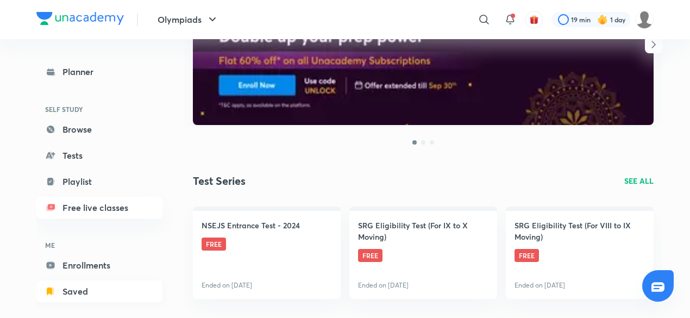
click at [87, 297] on link "Saved" at bounding box center [99, 291] width 126 height 22
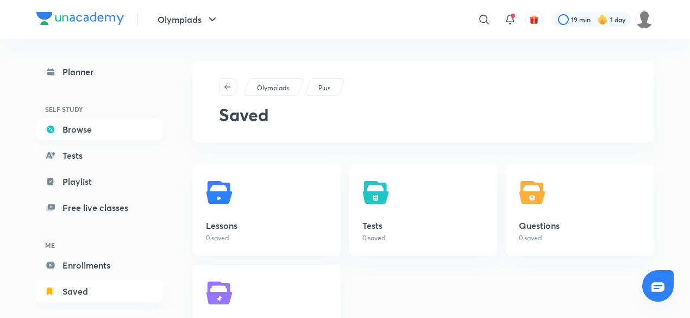
click at [111, 122] on link "Browse" at bounding box center [99, 129] width 126 height 22
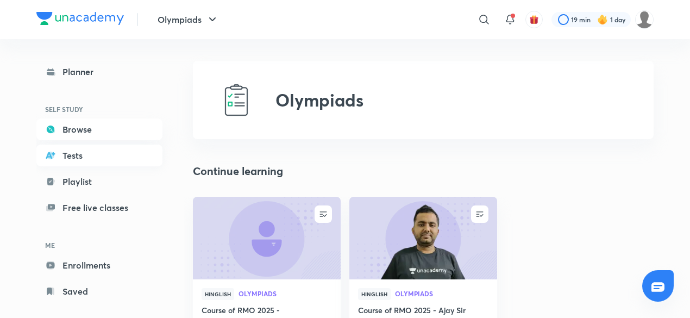
click at [101, 154] on link "Tests" at bounding box center [99, 155] width 126 height 22
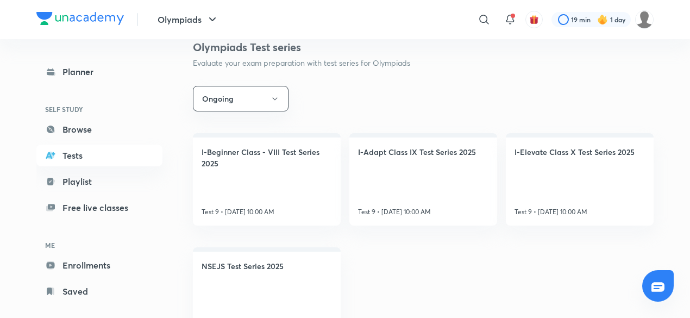
scroll to position [190, 0]
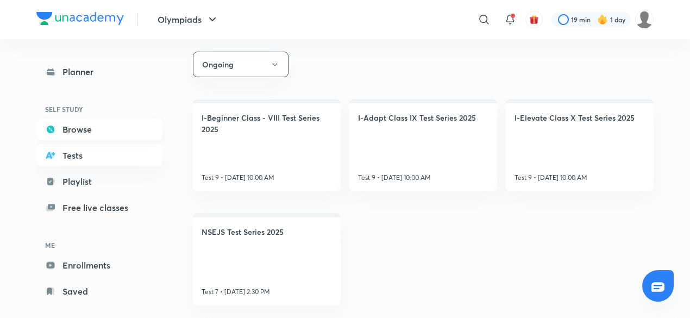
click at [95, 132] on link "Browse" at bounding box center [99, 129] width 126 height 22
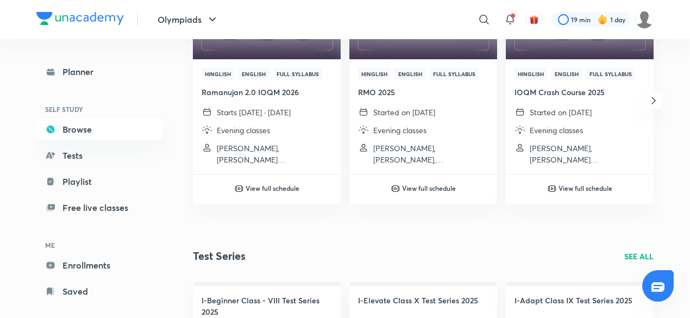
scroll to position [1351, 0]
click at [647, 110] on div "Hinglish English Full Syllabus IOQM Crash Course 2025 Started on [DATE] Evening…" at bounding box center [580, 117] width 148 height 115
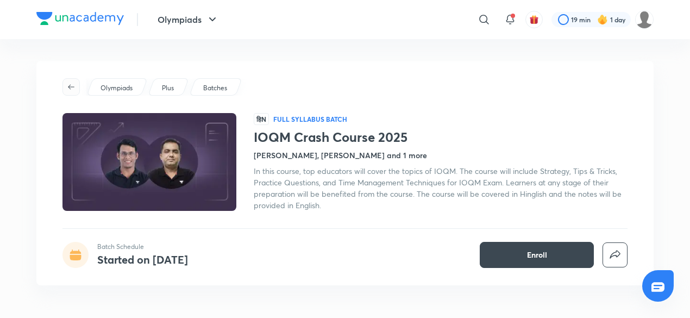
click at [75, 85] on icon "button" at bounding box center [71, 87] width 9 height 9
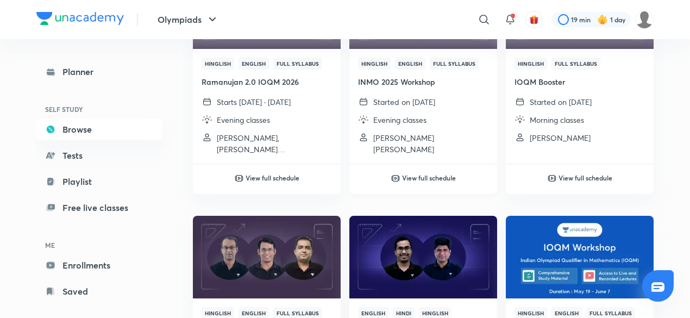
scroll to position [116, 0]
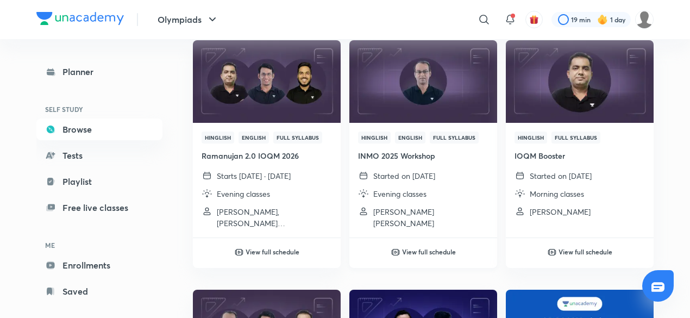
click at [422, 170] on p "Started on [DATE]" at bounding box center [404, 175] width 62 height 11
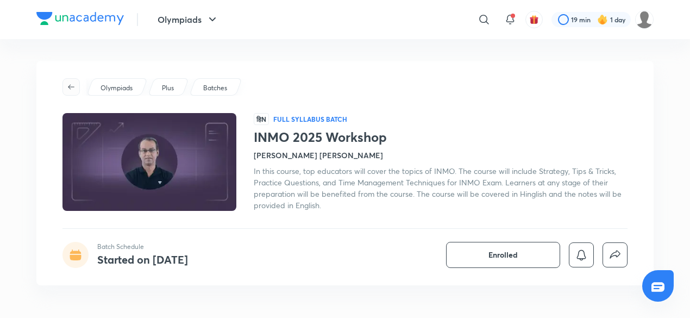
click at [69, 83] on icon "button" at bounding box center [71, 87] width 9 height 9
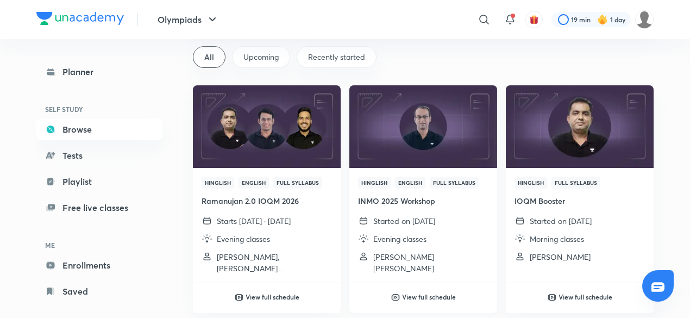
scroll to position [72, 0]
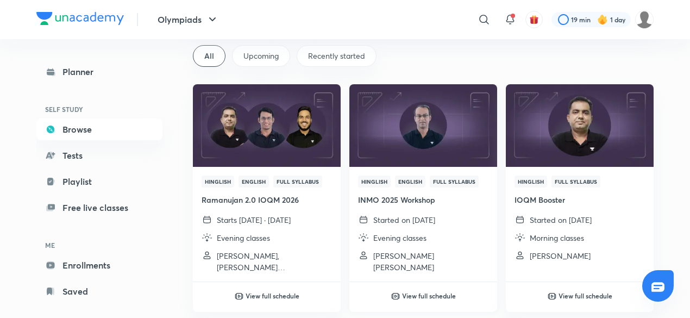
click at [428, 295] on h6 "View full schedule" at bounding box center [429, 296] width 54 height 10
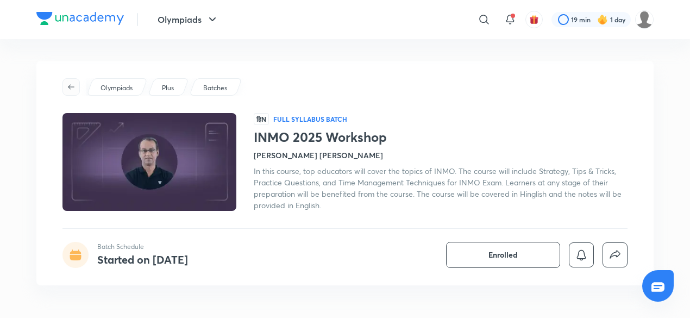
click at [71, 81] on button "button" at bounding box center [70, 86] width 17 height 17
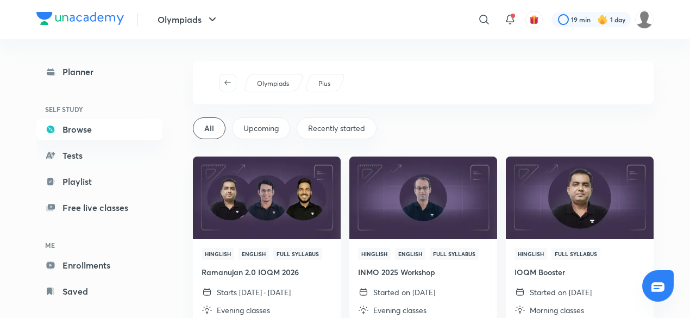
click at [239, 84] on link at bounding box center [231, 82] width 24 height 17
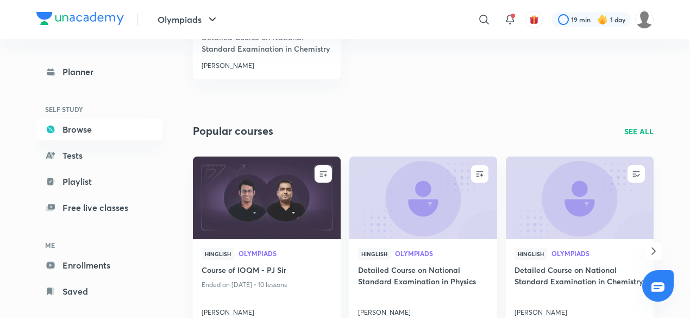
scroll to position [520, 0]
click at [116, 192] on link "Playlist" at bounding box center [99, 182] width 126 height 22
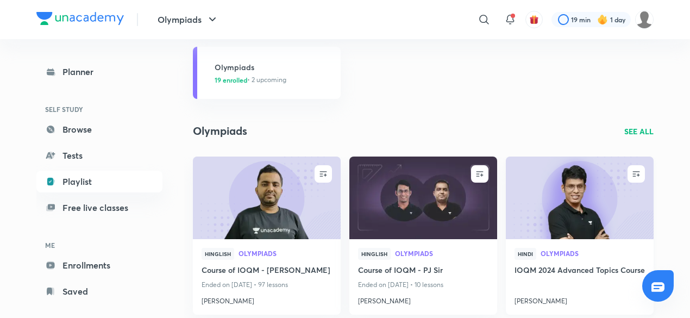
scroll to position [112, 0]
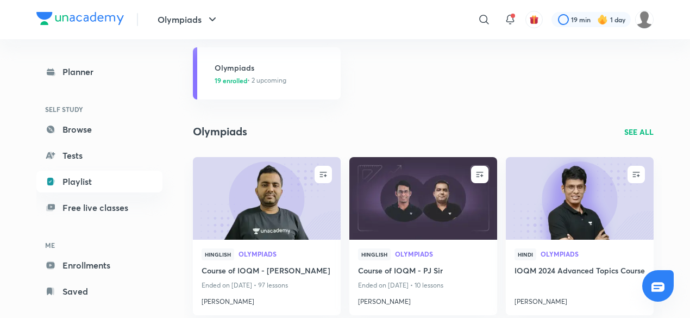
click at [628, 127] on p "SEE ALL" at bounding box center [638, 131] width 29 height 11
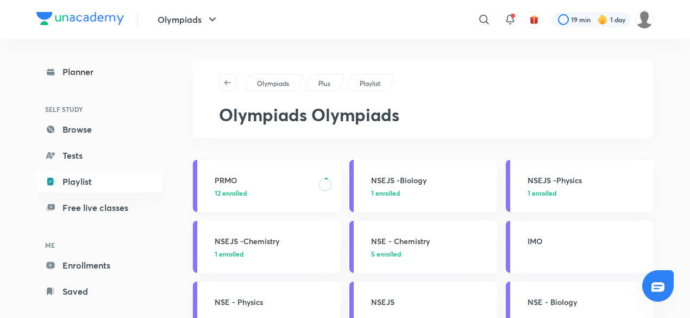
click at [248, 180] on h3 "PRMO" at bounding box center [263, 179] width 97 height 11
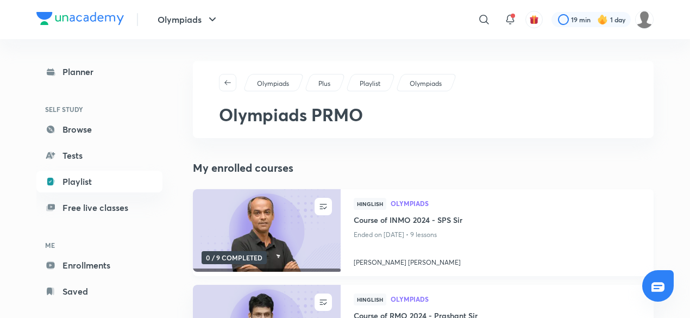
click at [269, 215] on img at bounding box center [266, 230] width 150 height 84
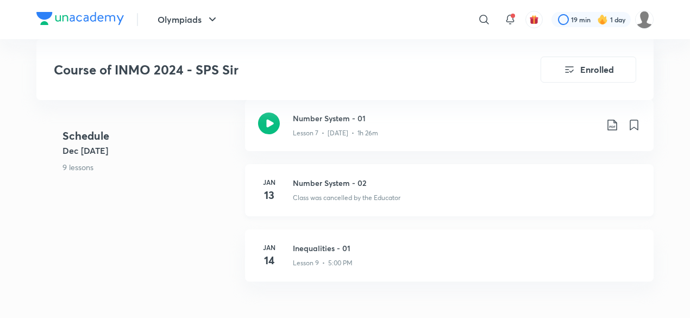
scroll to position [718, 0]
click at [361, 252] on div "Lesson 9 • 5:00 PM" at bounding box center [467, 259] width 348 height 14
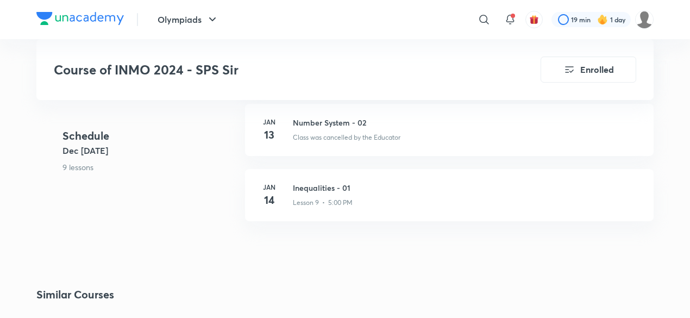
scroll to position [778, 0]
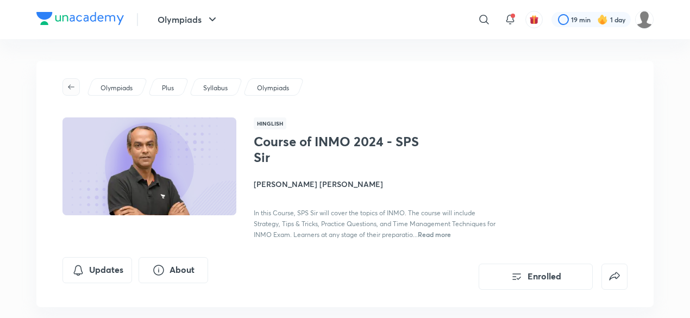
click at [71, 90] on icon "button" at bounding box center [71, 87] width 9 height 9
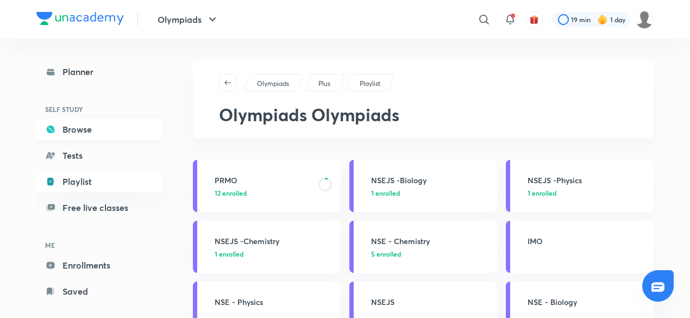
click at [127, 134] on link "Browse" at bounding box center [99, 129] width 126 height 22
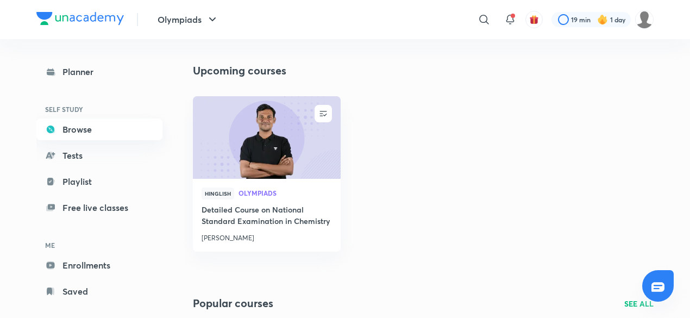
scroll to position [351, 0]
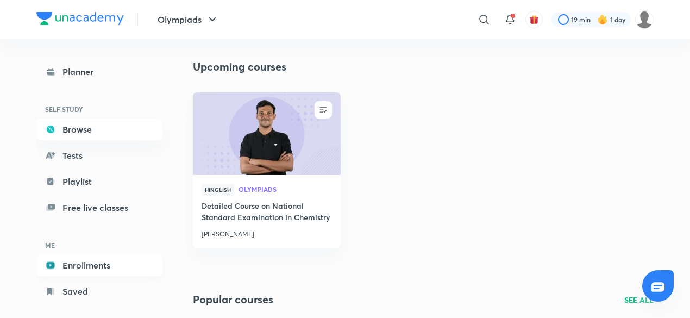
click at [117, 272] on link "Enrollments" at bounding box center [99, 265] width 126 height 22
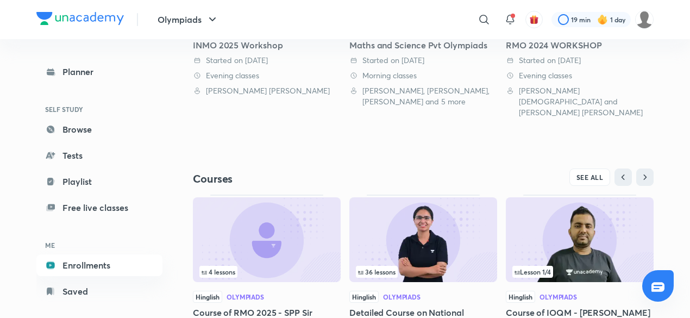
scroll to position [416, 0]
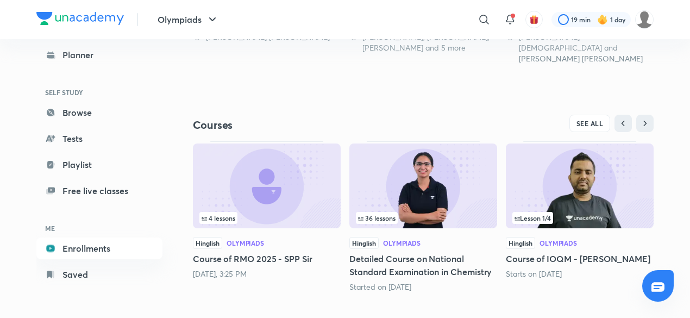
click at [306, 252] on h5 "Course of RMO 2025 - SPP Sir" at bounding box center [267, 258] width 148 height 13
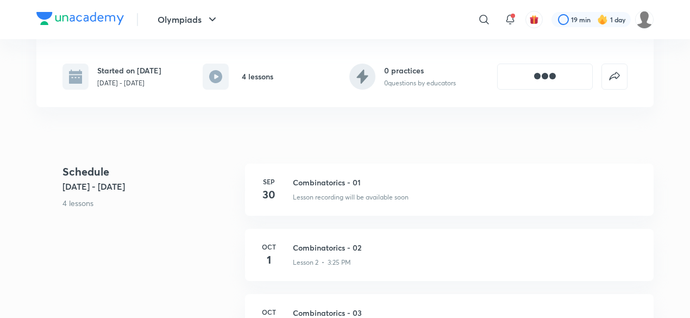
scroll to position [215, 0]
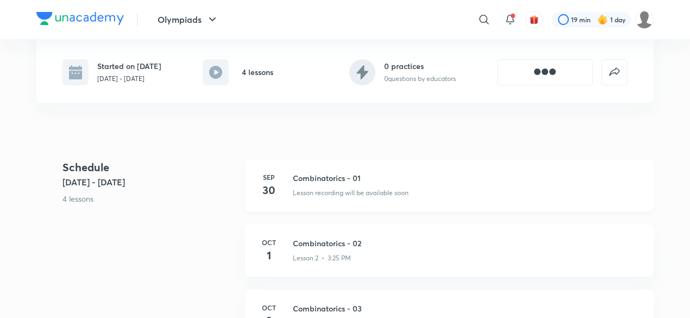
click at [356, 188] on p "Lesson recording will be available soon" at bounding box center [351, 193] width 116 height 10
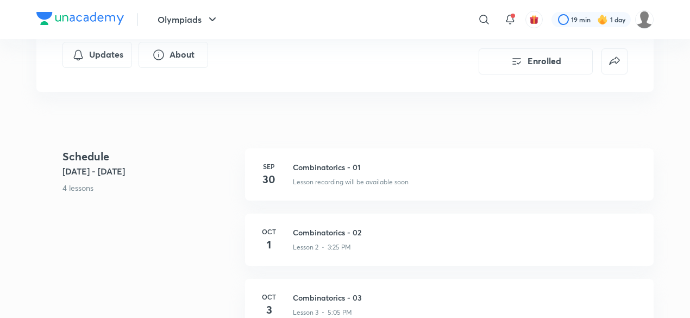
scroll to position [0, 0]
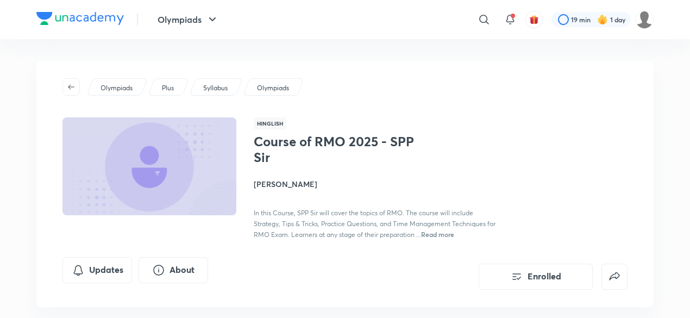
click at [83, 79] on link at bounding box center [74, 86] width 24 height 17
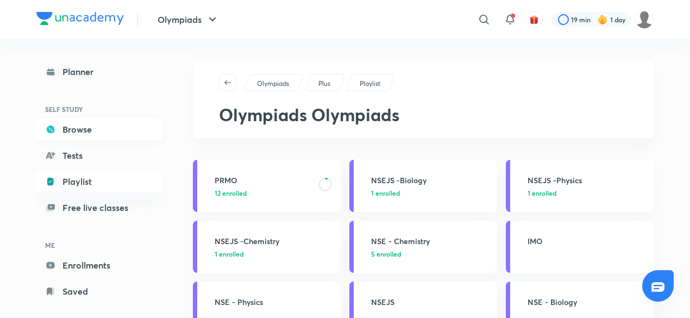
click at [121, 129] on link "Browse" at bounding box center [99, 129] width 126 height 22
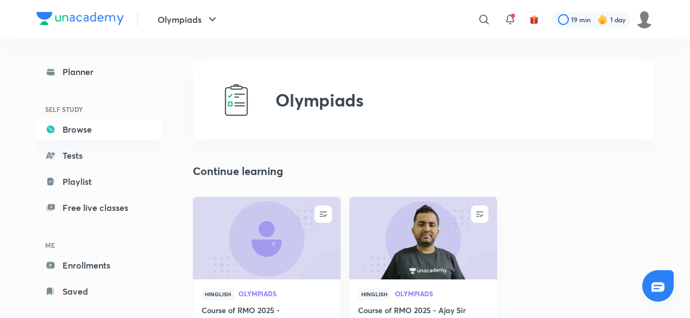
click at [242, 249] on img at bounding box center [266, 238] width 150 height 84
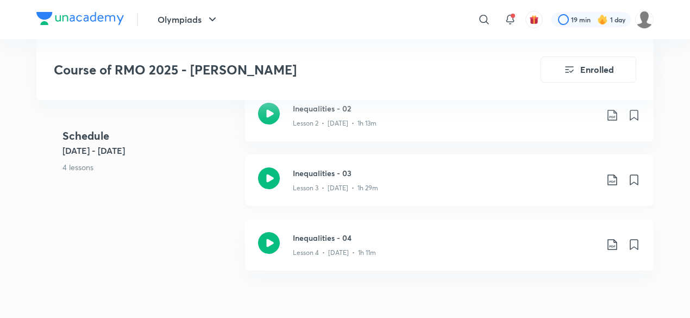
scroll to position [527, 0]
